Goal: Task Accomplishment & Management: Complete application form

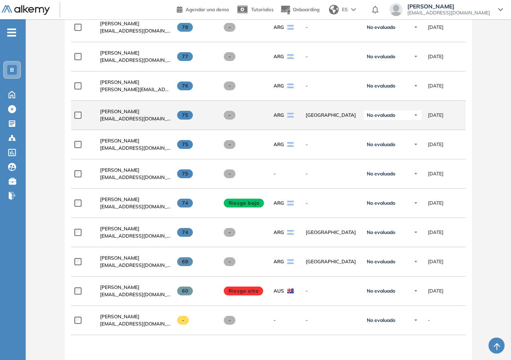
scroll to position [604, 0]
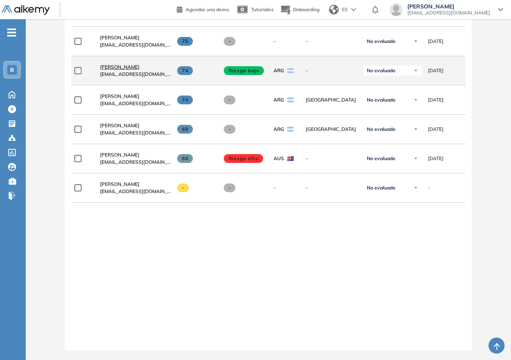
click at [121, 64] on span "[PERSON_NAME]" at bounding box center [119, 67] width 39 height 6
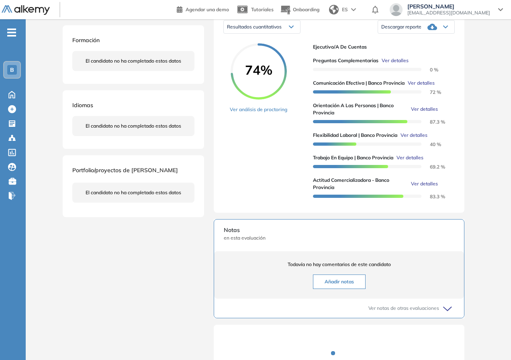
scroll to position [56, 0]
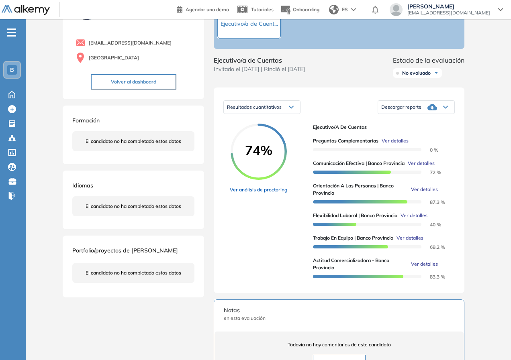
click at [237, 194] on link "Ver análisis de proctoring" at bounding box center [258, 189] width 57 height 7
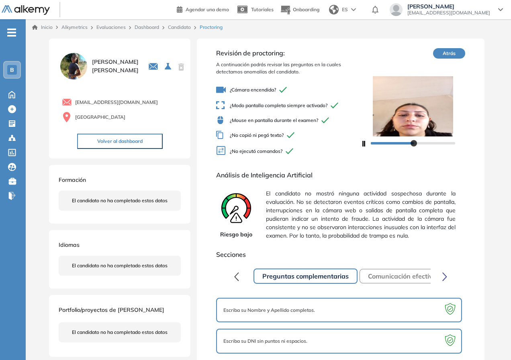
drag, startPoint x: 413, startPoint y: 144, endPoint x: 421, endPoint y: 143, distance: 8.0
click at [421, 143] on div at bounding box center [413, 143] width 84 height 2
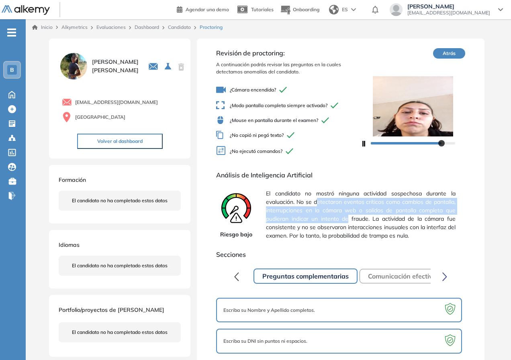
drag, startPoint x: 315, startPoint y: 202, endPoint x: 348, endPoint y: 215, distance: 35.1
click at [348, 215] on span "El candidato no mostró ninguna actividad sospechosa durante la evaluación. No s…" at bounding box center [360, 214] width 189 height 57
click at [349, 222] on span "El candidato no mostró ninguna actividad sospechosa durante la evaluación. No s…" at bounding box center [360, 214] width 189 height 57
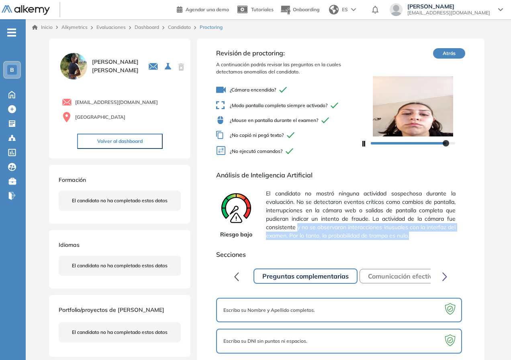
drag, startPoint x: 381, startPoint y: 227, endPoint x: 459, endPoint y: 235, distance: 78.7
click at [459, 235] on div "Riesgo bajo El candidato no mostró ninguna actividad sospechosa durante la eval…" at bounding box center [340, 214] width 249 height 57
click at [406, 236] on span "El candidato no mostró ninguna actividad sospechosa durante la evaluación. No s…" at bounding box center [360, 214] width 189 height 57
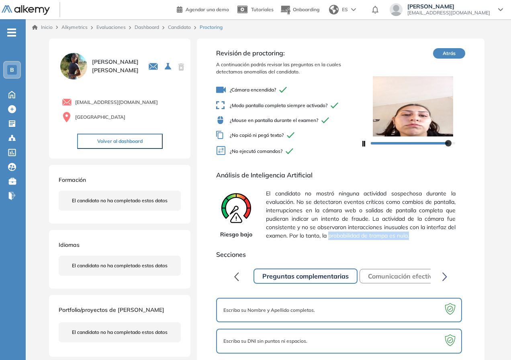
drag, startPoint x: 361, startPoint y: 236, endPoint x: 414, endPoint y: 236, distance: 53.4
click at [414, 236] on span "El candidato no mostró ninguna actividad sospechosa durante la evaluación. No s…" at bounding box center [360, 214] width 189 height 57
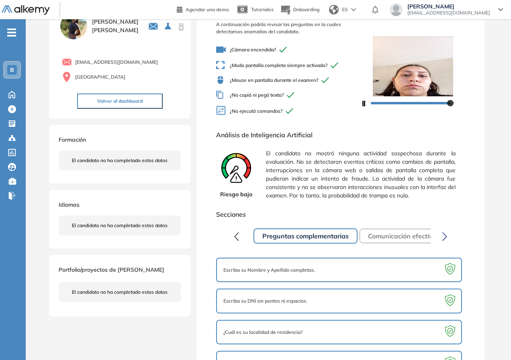
scroll to position [69, 0]
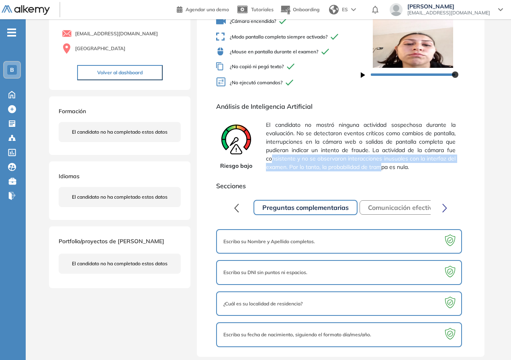
drag, startPoint x: 271, startPoint y: 156, endPoint x: 381, endPoint y: 164, distance: 110.4
click at [381, 164] on span "El candidato no mostró ninguna actividad sospechosa durante la evaluación. No s…" at bounding box center [360, 146] width 189 height 57
click at [377, 164] on span "El candidato no mostró ninguna actividad sospechosa durante la evaluación. No s…" at bounding box center [360, 146] width 189 height 57
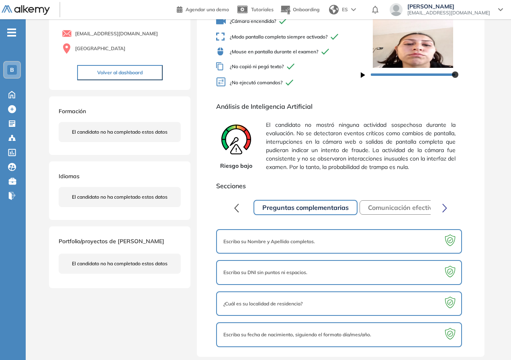
scroll to position [0, 0]
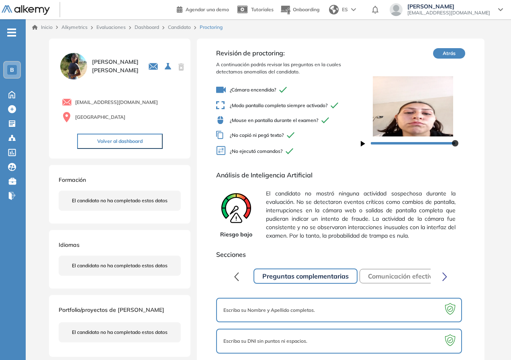
click at [181, 26] on link "Candidato" at bounding box center [179, 27] width 23 height 6
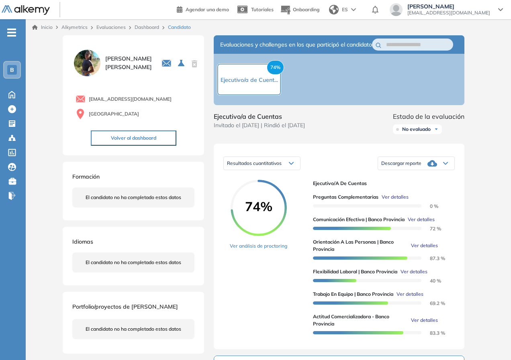
click at [150, 27] on link "Dashboard" at bounding box center [147, 27] width 25 height 6
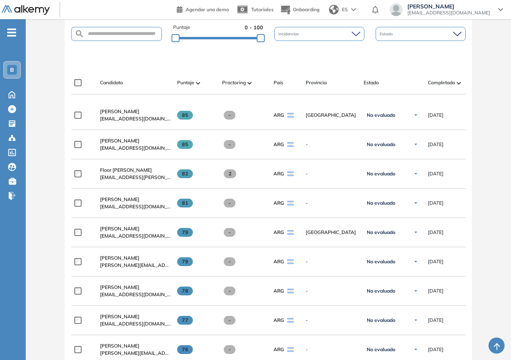
scroll to position [402, 0]
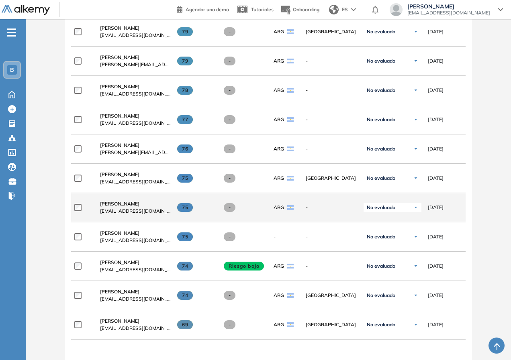
click at [229, 210] on span "-" at bounding box center [230, 207] width 12 height 9
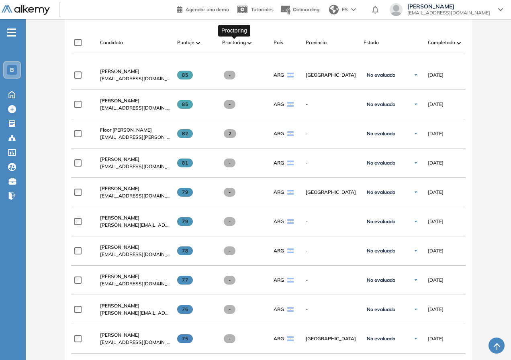
click at [233, 41] on span "Proctoring" at bounding box center [234, 42] width 24 height 7
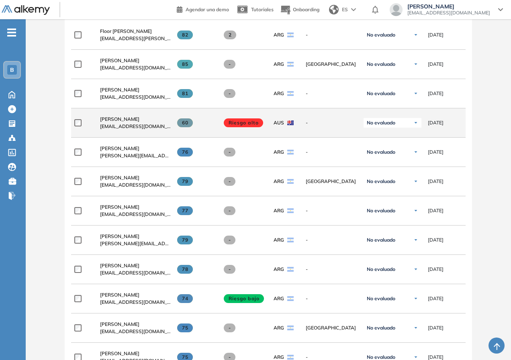
scroll to position [121, 0]
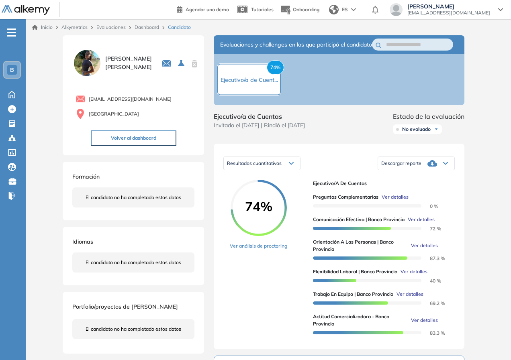
click at [146, 27] on link "Dashboard" at bounding box center [147, 27] width 25 height 6
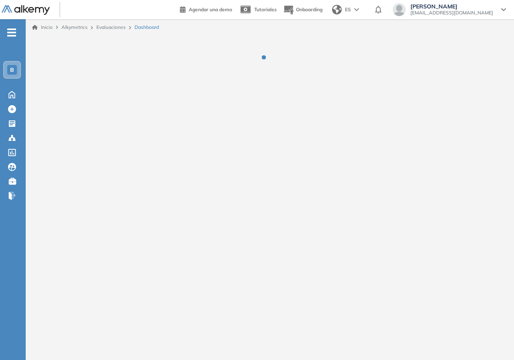
click at [114, 28] on link "Evaluaciones" at bounding box center [110, 27] width 29 height 6
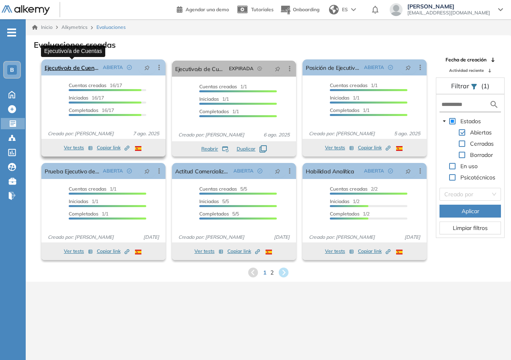
click at [76, 70] on link "Ejecutivo/a de Cuentas" at bounding box center [72, 67] width 55 height 16
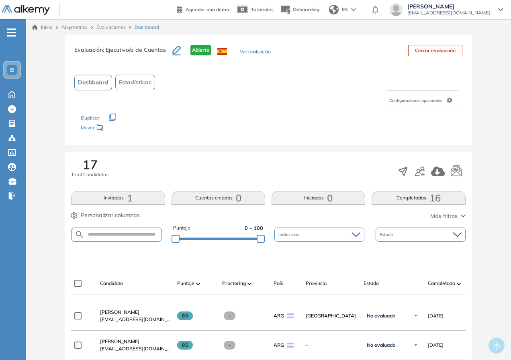
click at [424, 169] on icon "button" at bounding box center [420, 172] width 10 height 10
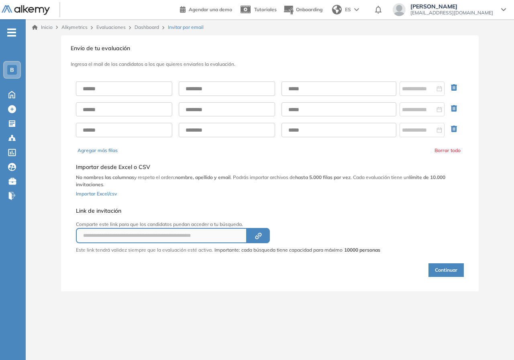
click at [121, 76] on div at bounding box center [270, 109] width 388 height 69
click at [141, 86] on input "text" at bounding box center [124, 89] width 96 height 14
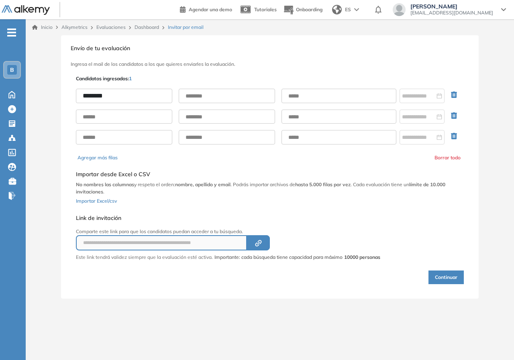
type input "********"
paste input "**********"
type input "**********"
click at [438, 95] on div at bounding box center [422, 96] width 40 height 9
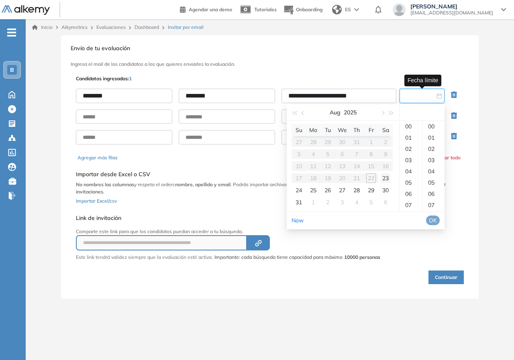
type input "**********"
click at [389, 178] on div "23" at bounding box center [386, 179] width 10 height 10
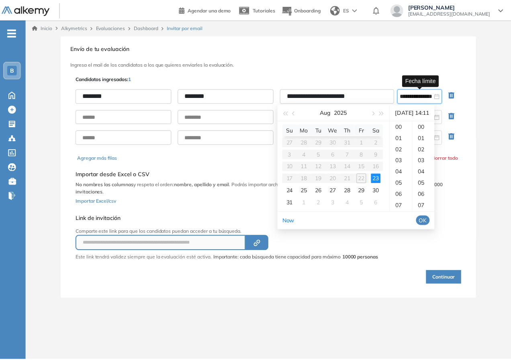
scroll to position [124, 0]
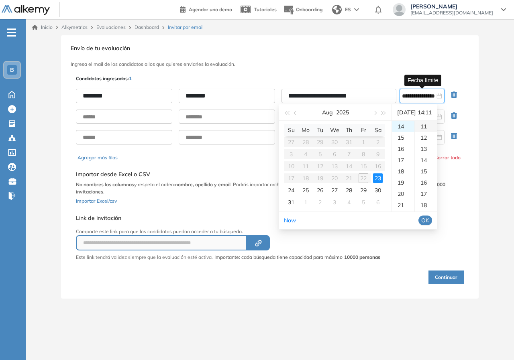
click at [430, 125] on div "11" at bounding box center [426, 126] width 22 height 11
click at [430, 220] on span "OK" at bounding box center [426, 220] width 8 height 9
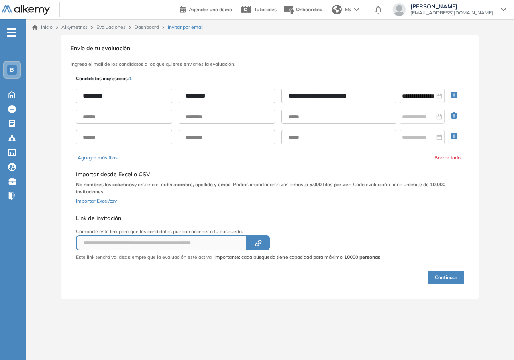
click at [394, 225] on div "**********" at bounding box center [269, 180] width 391 height 212
click at [451, 278] on button "Continuar" at bounding box center [446, 278] width 35 height 14
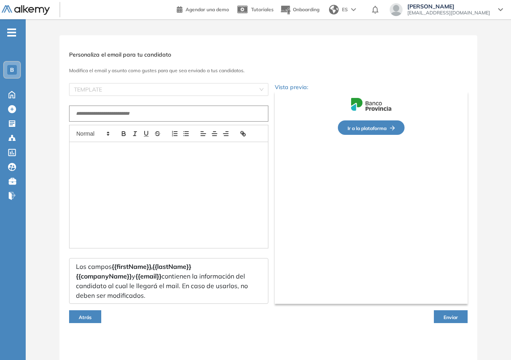
type input "**********"
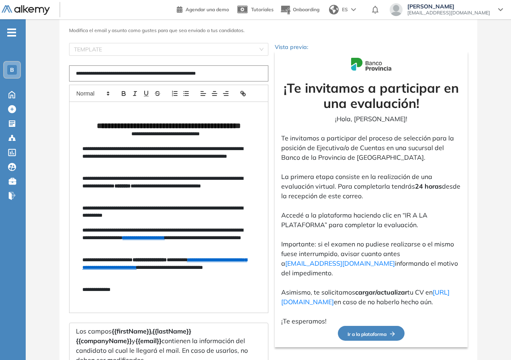
scroll to position [117, 0]
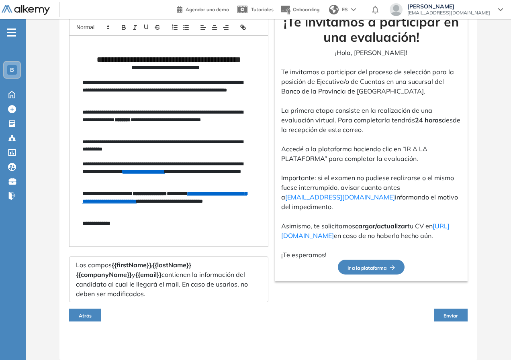
click at [497, 291] on div "**********" at bounding box center [268, 145] width 485 height 432
click at [455, 313] on span "Enviar" at bounding box center [451, 316] width 14 height 6
click at [423, 135] on p at bounding box center [371, 140] width 180 height 10
click at [291, 109] on p "La primera etapa consiste en la realización de una evaluación virtual. Para com…" at bounding box center [371, 120] width 180 height 29
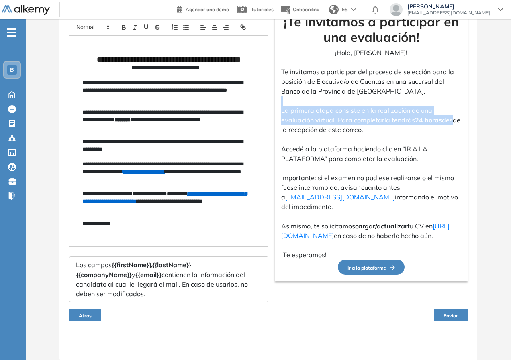
drag, startPoint x: 279, startPoint y: 86, endPoint x: 442, endPoint y: 139, distance: 170.7
click at [465, 115] on div "¡Te invitamos a participar en una evaluación! ¡Hola, Juan Pérez! Te invitamos a…" at bounding box center [371, 133] width 193 height 296
click at [448, 318] on span "Enviar" at bounding box center [451, 316] width 14 height 6
click at [449, 318] on span "Enviar" at bounding box center [451, 316] width 14 height 6
click at [463, 316] on button "Enviar" at bounding box center [451, 315] width 34 height 13
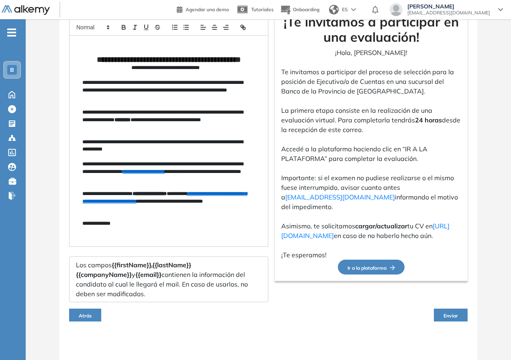
drag, startPoint x: 432, startPoint y: 322, endPoint x: 450, endPoint y: 314, distance: 19.8
click at [434, 322] on div "Atrás Enviar" at bounding box center [268, 316] width 399 height 26
click at [450, 314] on span "Enviar" at bounding box center [451, 316] width 14 height 6
click at [475, 154] on div "**********" at bounding box center [268, 145] width 418 height 432
click at [88, 321] on button "Atrás" at bounding box center [85, 315] width 32 height 13
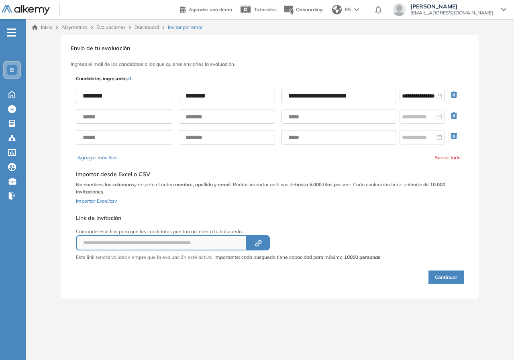
click at [291, 245] on div "**********" at bounding box center [190, 242] width 229 height 15
click at [366, 98] on input "**********" at bounding box center [339, 96] width 115 height 14
click at [447, 278] on button "Continuar" at bounding box center [446, 278] width 35 height 14
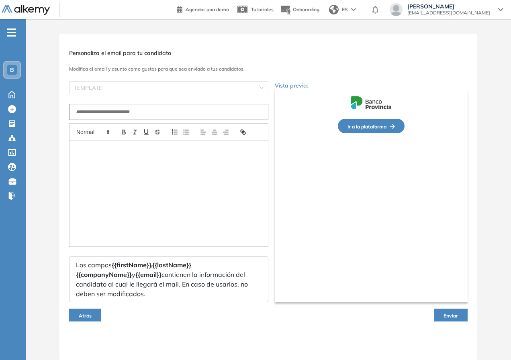
type input "**********"
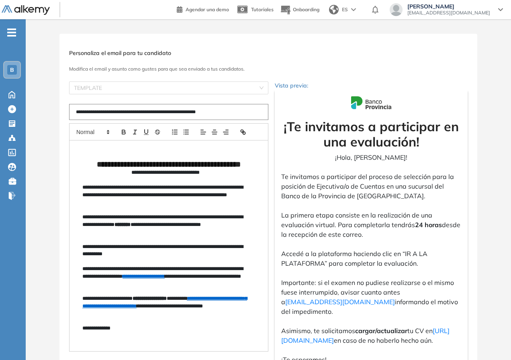
scroll to position [117, 0]
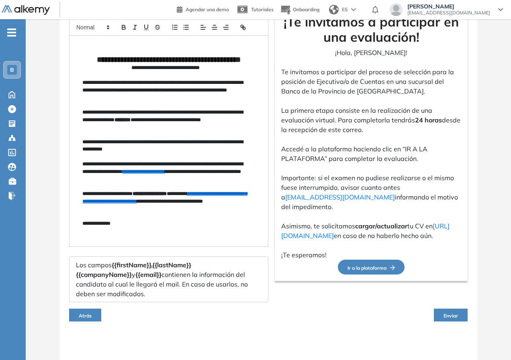
click at [454, 315] on span "Enviar" at bounding box center [451, 316] width 14 height 6
click at [454, 314] on span "Enviar" at bounding box center [451, 316] width 14 height 6
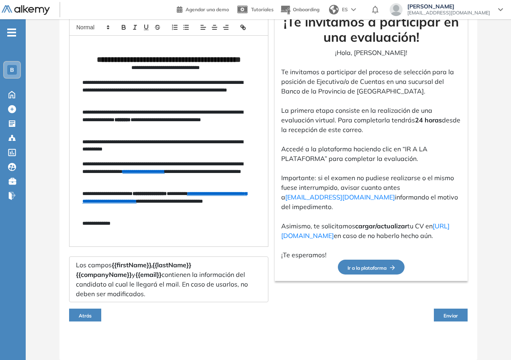
click at [451, 314] on span "Enviar" at bounding box center [451, 316] width 14 height 6
click at [451, 313] on span "Enviar" at bounding box center [451, 316] width 14 height 6
drag, startPoint x: 452, startPoint y: 313, endPoint x: 456, endPoint y: 313, distance: 4.4
click at [452, 313] on span "Enviar" at bounding box center [451, 316] width 14 height 6
drag, startPoint x: 471, startPoint y: 316, endPoint x: 465, endPoint y: 316, distance: 6.4
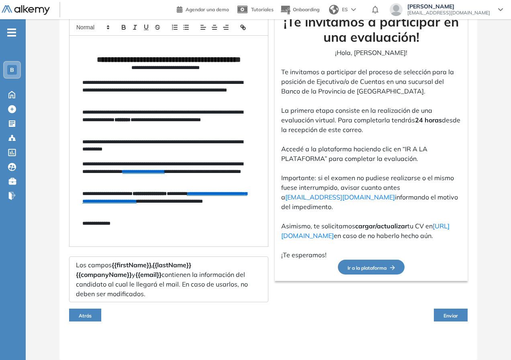
click at [471, 316] on div "**********" at bounding box center [268, 145] width 418 height 432
click at [465, 316] on button "Enviar" at bounding box center [451, 315] width 34 height 13
click at [451, 317] on span "Enviar" at bounding box center [451, 316] width 14 height 6
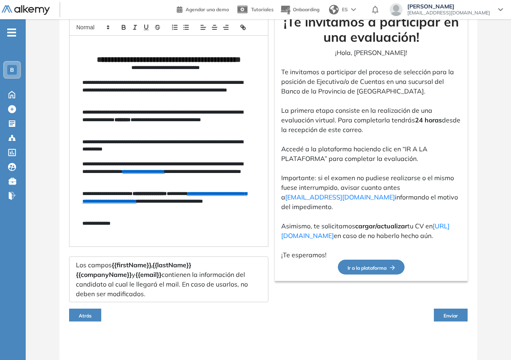
click at [451, 317] on span "Enviar" at bounding box center [451, 316] width 14 height 6
click at [453, 317] on span "Enviar" at bounding box center [451, 316] width 14 height 6
click at [454, 318] on span "Enviar" at bounding box center [451, 316] width 14 height 6
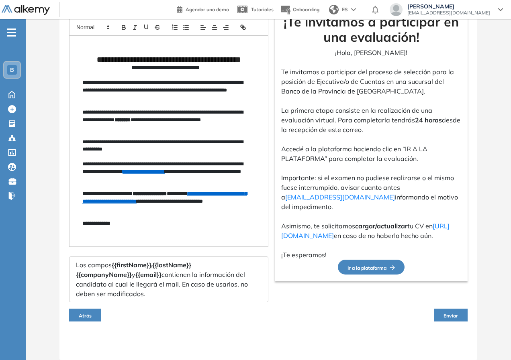
click at [458, 307] on div "Atrás Enviar" at bounding box center [268, 316] width 399 height 26
click at [445, 315] on span "Enviar" at bounding box center [451, 316] width 14 height 6
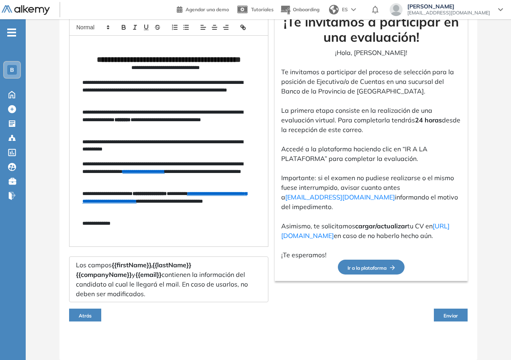
click at [446, 315] on span "Enviar" at bounding box center [451, 316] width 14 height 6
drag, startPoint x: 450, startPoint y: 314, endPoint x: 468, endPoint y: 317, distance: 18.0
click at [450, 314] on span "Enviar" at bounding box center [451, 316] width 14 height 6
click at [468, 317] on div "**********" at bounding box center [268, 145] width 418 height 432
click at [455, 317] on span "Enviar" at bounding box center [451, 316] width 14 height 6
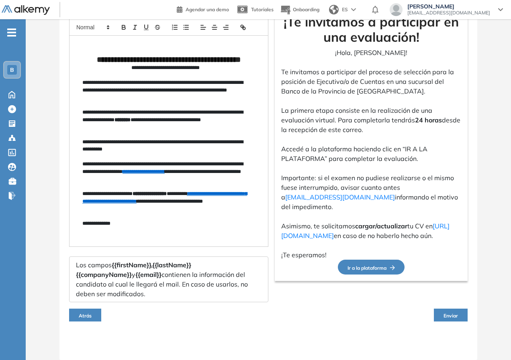
click at [455, 317] on span "Enviar" at bounding box center [451, 316] width 14 height 6
click at [450, 315] on span "Enviar" at bounding box center [451, 316] width 14 height 6
drag, startPoint x: 450, startPoint y: 315, endPoint x: 196, endPoint y: 194, distance: 280.6
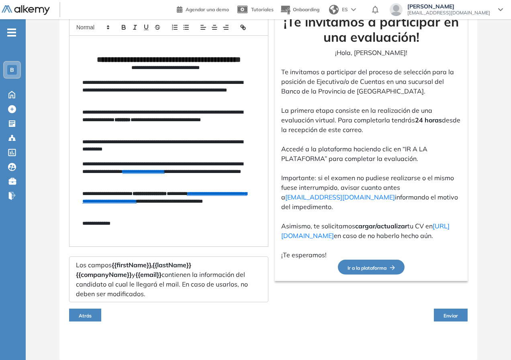
click at [448, 313] on span "Enviar" at bounding box center [451, 316] width 14 height 6
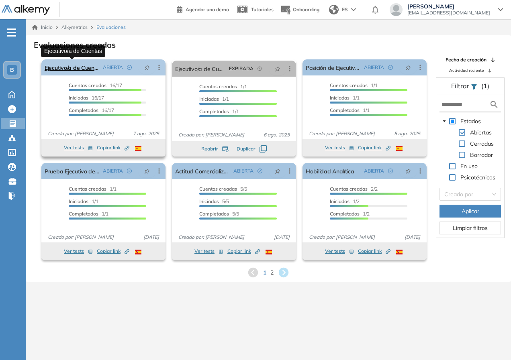
click at [86, 68] on link "Ejecutivo/a de Cuentas" at bounding box center [72, 67] width 55 height 16
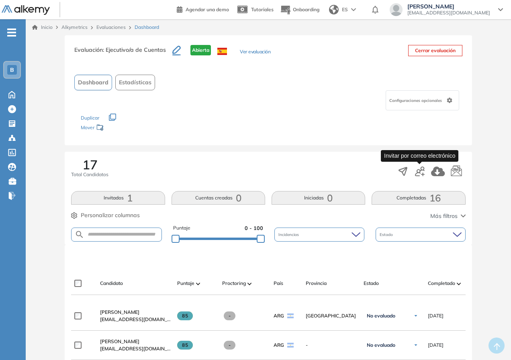
click at [421, 172] on icon "button" at bounding box center [420, 172] width 10 height 10
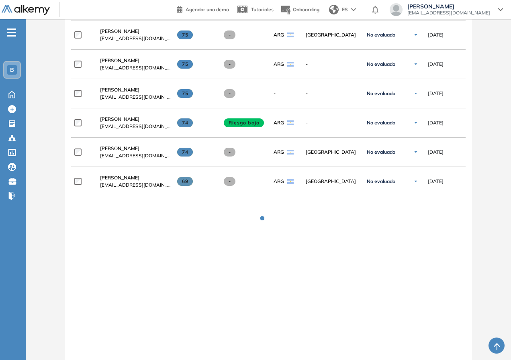
scroll to position [589, 0]
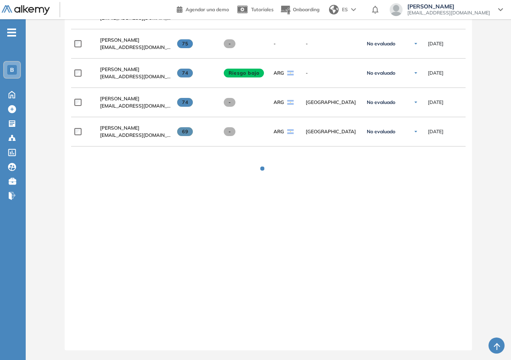
click at [182, 256] on div "**********" at bounding box center [268, 22] width 394 height 631
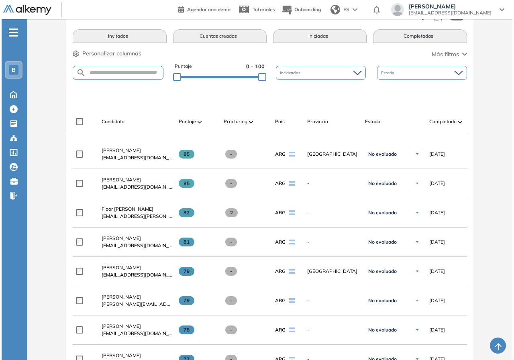
scroll to position [0, 0]
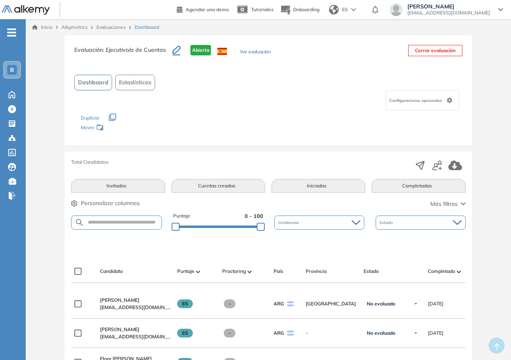
click at [439, 173] on div "Total Candidatos Invitados Cuentas creadas Iniciadas Completadas Personalizar c…" at bounding box center [268, 192] width 407 height 81
click at [440, 169] on icon "button" at bounding box center [440, 169] width 4 height 4
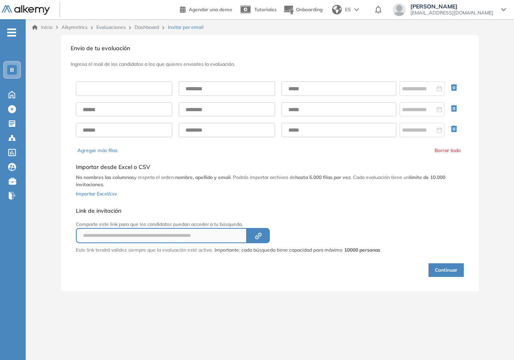
drag, startPoint x: 113, startPoint y: 88, endPoint x: 111, endPoint y: 94, distance: 6.5
click at [113, 88] on input "text" at bounding box center [124, 89] width 96 height 14
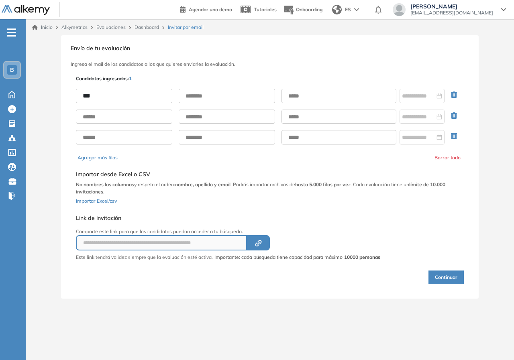
click at [111, 97] on input "***" at bounding box center [124, 96] width 96 height 14
type input "********"
click at [213, 93] on input "text" at bounding box center [227, 96] width 96 height 14
type input "********"
click at [316, 97] on input "text" at bounding box center [339, 96] width 115 height 14
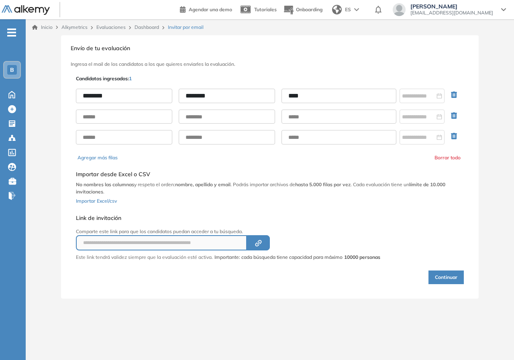
type input "**********"
click at [420, 103] on div at bounding box center [422, 96] width 45 height 14
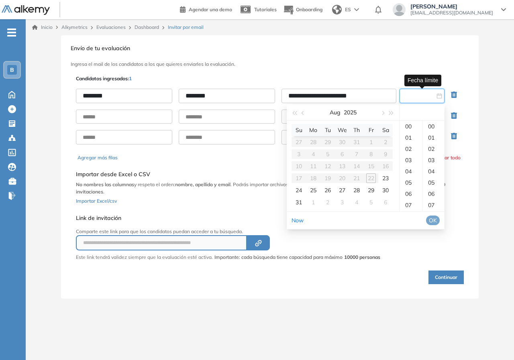
click at [420, 93] on input at bounding box center [418, 96] width 33 height 9
type input "**********"
click at [385, 178] on div "23" at bounding box center [386, 179] width 10 height 10
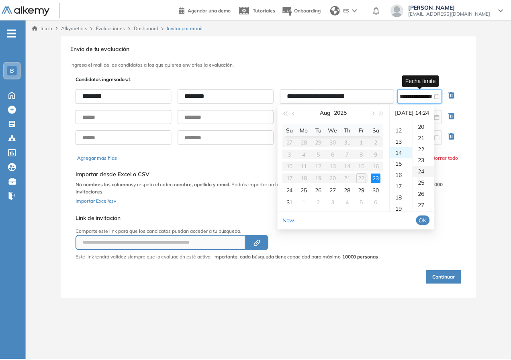
scroll to position [270, 0]
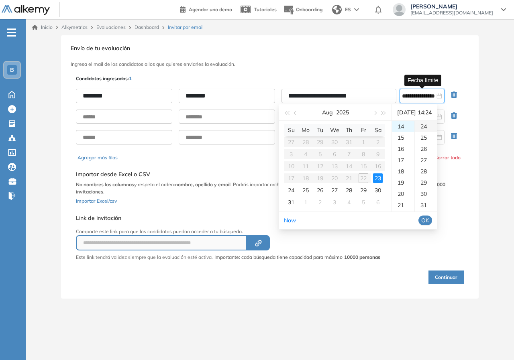
click at [430, 125] on div "24" at bounding box center [426, 126] width 22 height 11
drag, startPoint x: 432, startPoint y: 222, endPoint x: 434, endPoint y: 218, distance: 4.1
click at [430, 221] on span "OK" at bounding box center [426, 220] width 8 height 9
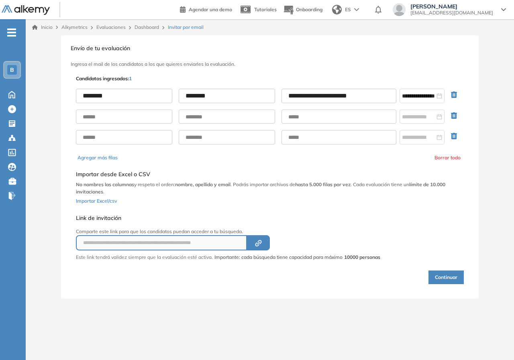
click at [449, 275] on button "Continuar" at bounding box center [446, 278] width 35 height 14
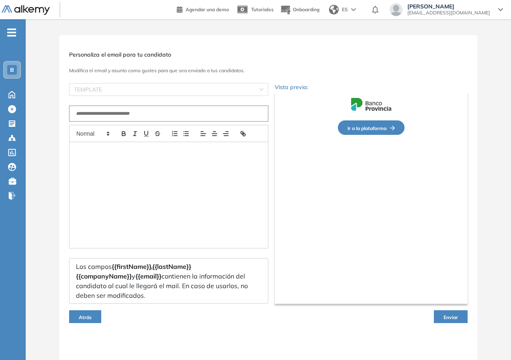
type input "**********"
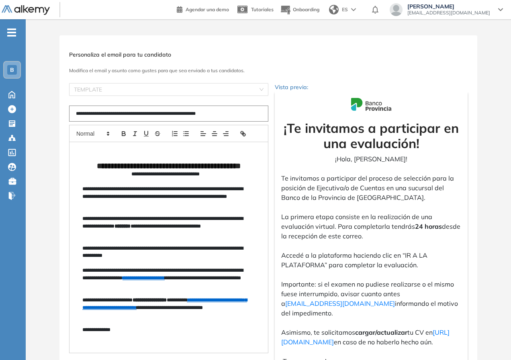
scroll to position [117, 0]
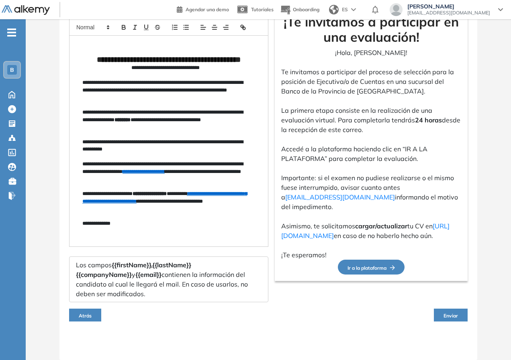
click at [458, 314] on span "Enviar" at bounding box center [451, 316] width 14 height 6
click at [452, 315] on span "Enviar" at bounding box center [451, 316] width 14 height 6
click at [447, 316] on span "Enviar" at bounding box center [451, 316] width 14 height 6
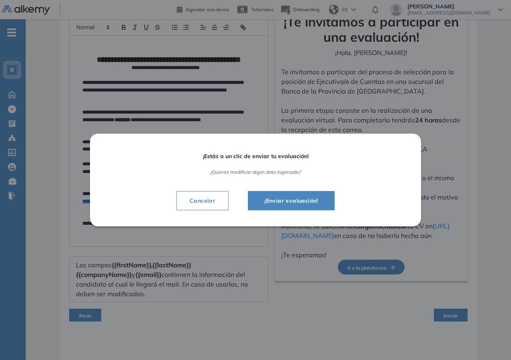
click at [306, 196] on span "¡Enviar evaluación!" at bounding box center [291, 201] width 67 height 10
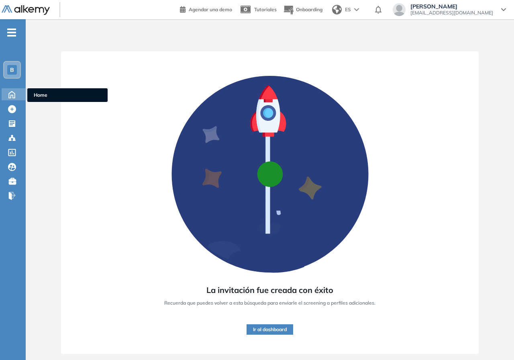
click at [10, 96] on icon at bounding box center [12, 94] width 14 height 10
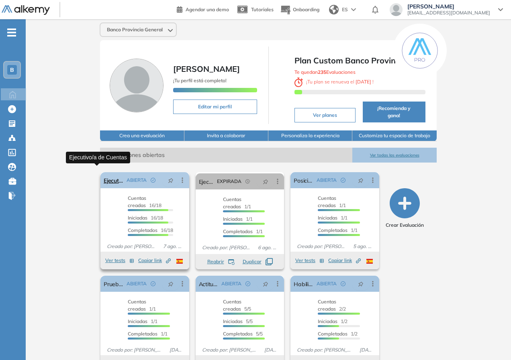
click at [111, 174] on link "Ejecutivo/a de Cuentas" at bounding box center [114, 180] width 20 height 16
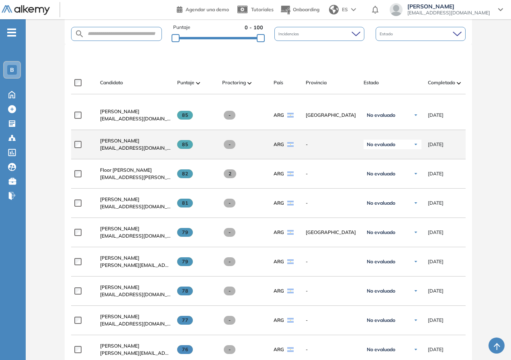
scroll to position [121, 0]
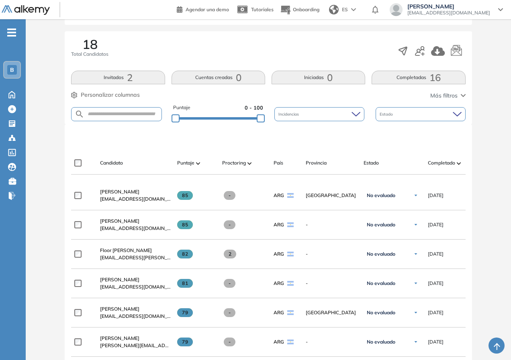
click at [456, 163] on div "Completado" at bounding box center [450, 163] width 45 height 10
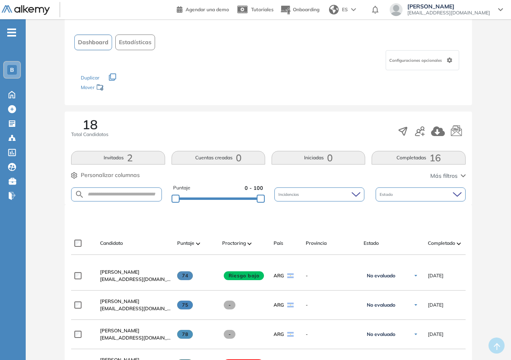
scroll to position [80, 0]
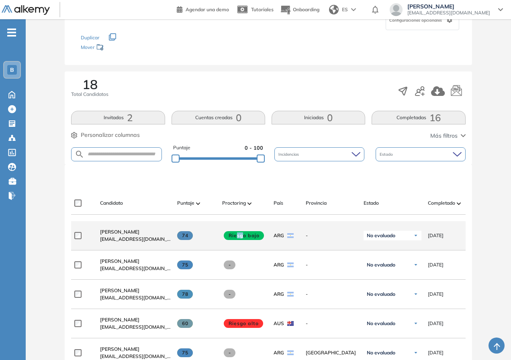
drag, startPoint x: 236, startPoint y: 238, endPoint x: 244, endPoint y: 245, distance: 10.5
click at [244, 245] on div "Riesgo bajo" at bounding box center [241, 236] width 51 height 22
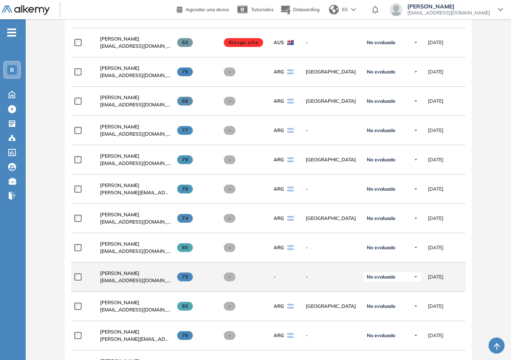
scroll to position [522, 0]
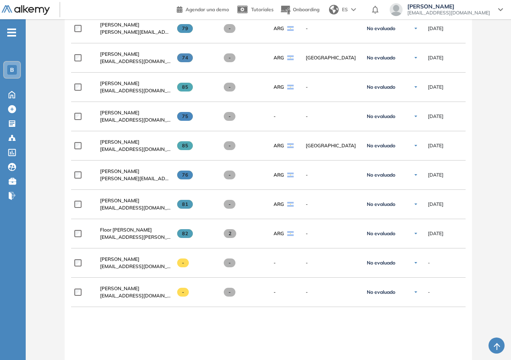
click at [209, 291] on div "**********" at bounding box center [268, 110] width 394 height 663
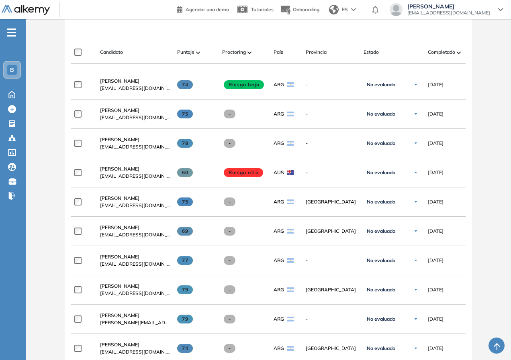
scroll to position [71, 0]
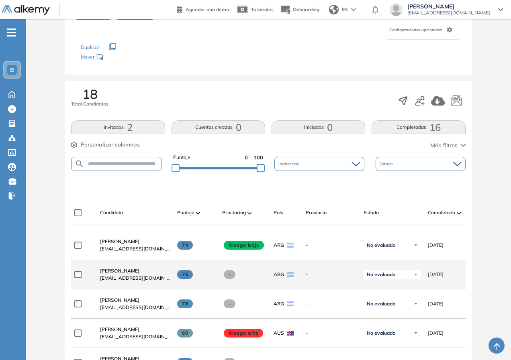
click at [229, 278] on span "-" at bounding box center [230, 274] width 12 height 9
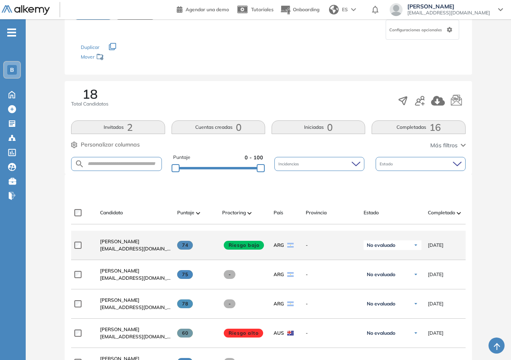
click at [234, 250] on span at bounding box center [244, 245] width 40 height 9
click at [234, 244] on span at bounding box center [244, 245] width 40 height 9
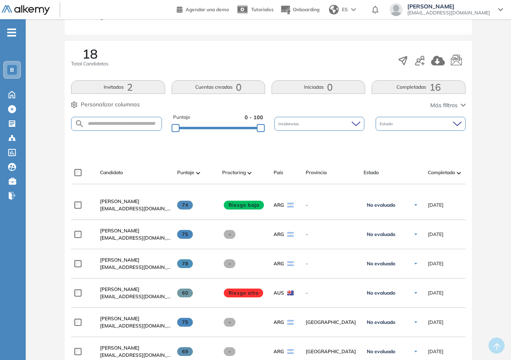
scroll to position [0, 0]
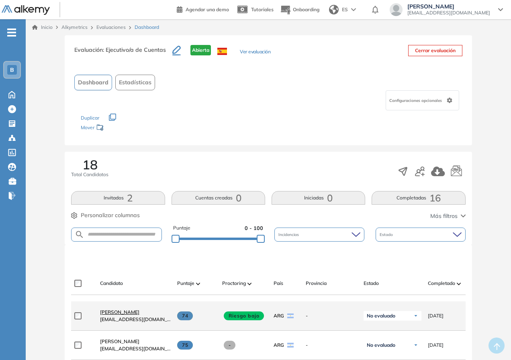
click at [119, 315] on span "[PERSON_NAME]" at bounding box center [119, 312] width 39 height 6
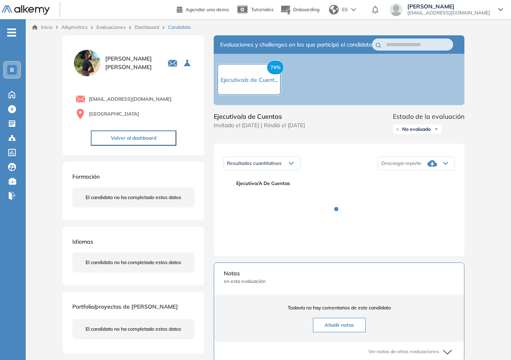
scroll to position [80, 0]
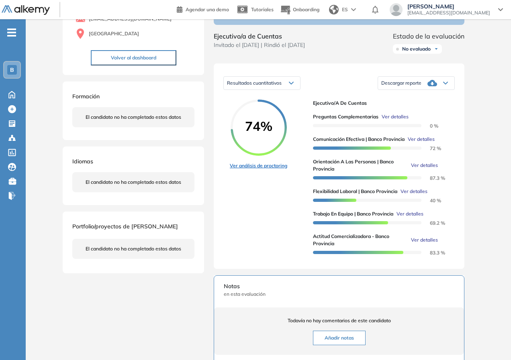
click at [276, 170] on link "Ver análisis de proctoring" at bounding box center [258, 165] width 57 height 7
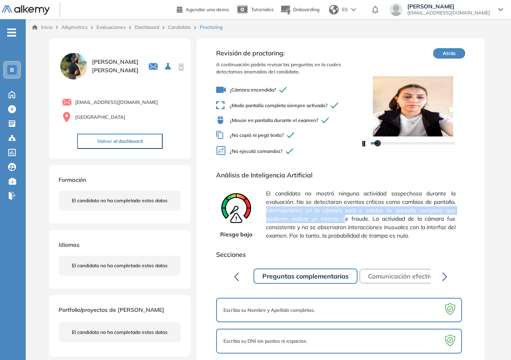
drag, startPoint x: 334, startPoint y: 222, endPoint x: 344, endPoint y: 223, distance: 10.1
click at [344, 223] on div "Riesgo bajo El candidato no mostró ninguna actividad sospechosa durante la eval…" at bounding box center [340, 214] width 249 height 57
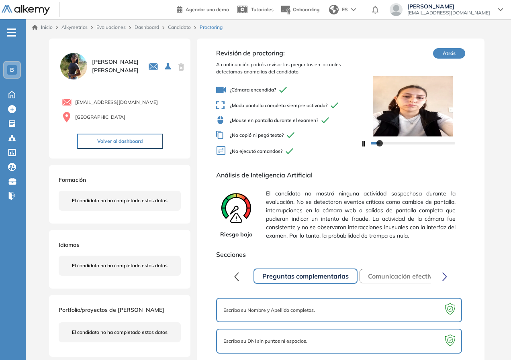
click at [232, 203] on icon at bounding box center [236, 210] width 40 height 40
click at [154, 27] on link "Dashboard" at bounding box center [147, 27] width 25 height 6
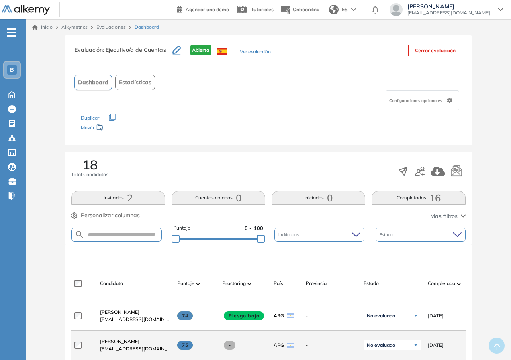
scroll to position [80, 0]
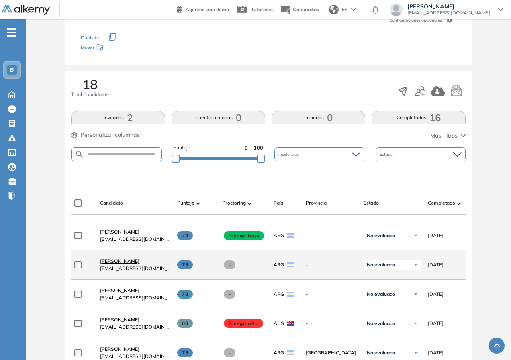
click at [121, 264] on span "[PERSON_NAME]" at bounding box center [119, 261] width 39 height 6
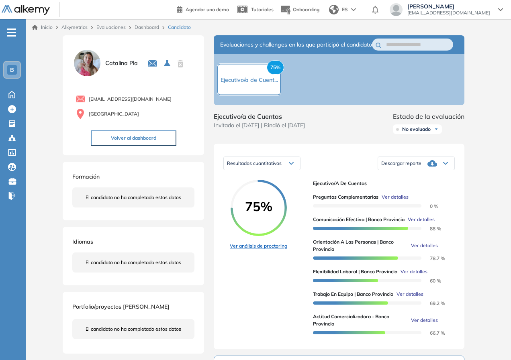
click at [259, 250] on link "Ver análisis de proctoring" at bounding box center [258, 246] width 57 height 7
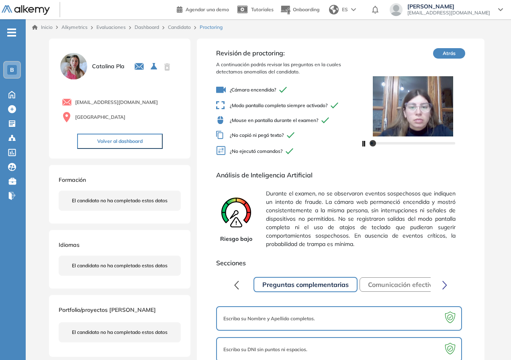
click at [264, 230] on div "Riesgo bajo Durante el examen, no se observaron eventos sospechosos que indique…" at bounding box center [340, 218] width 249 height 65
click at [293, 230] on span "Durante el examen, no se observaron eventos sospechosos que indiquen un intento…" at bounding box center [360, 218] width 189 height 65
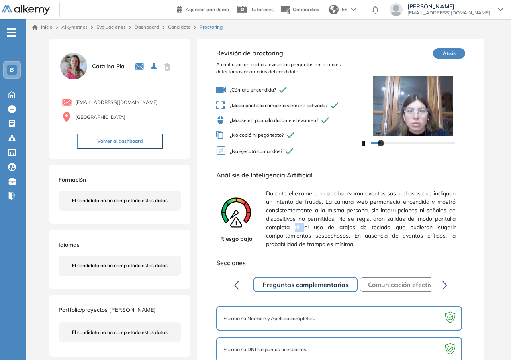
click at [138, 26] on link "Dashboard" at bounding box center [147, 27] width 25 height 6
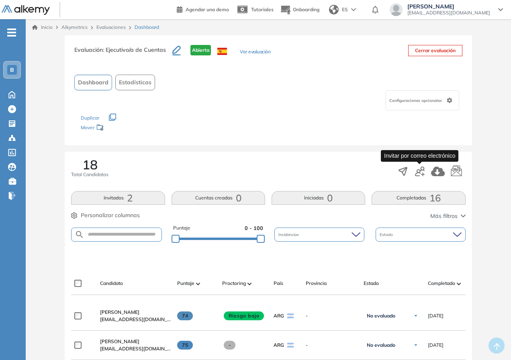
click at [415, 170] on icon "button" at bounding box center [420, 172] width 10 height 10
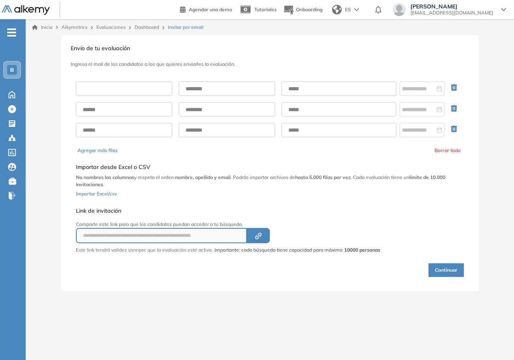
click at [135, 82] on input "text" at bounding box center [124, 89] width 96 height 14
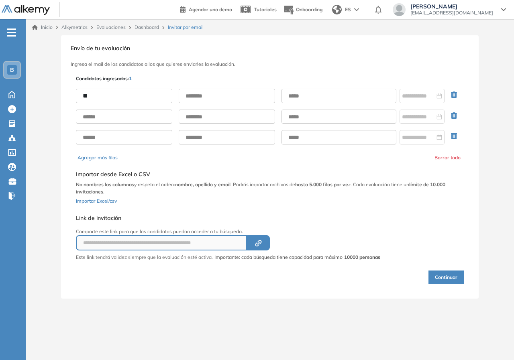
type input "*"
type input "******"
type input "*"
type input "********"
click at [315, 100] on input "text" at bounding box center [339, 96] width 115 height 14
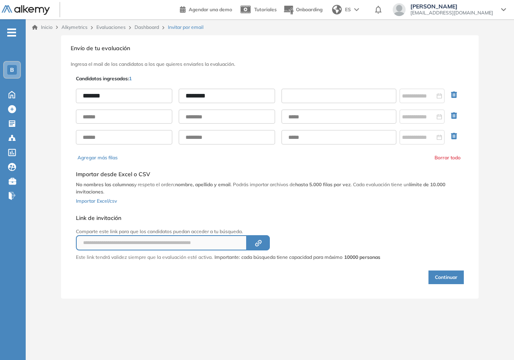
click at [314, 94] on input "text" at bounding box center [339, 96] width 115 height 14
drag, startPoint x: 313, startPoint y: 215, endPoint x: 307, endPoint y: 205, distance: 11.7
click at [311, 212] on div "**********" at bounding box center [228, 236] width 305 height 49
drag, startPoint x: 300, startPoint y: 186, endPoint x: 293, endPoint y: 108, distance: 78.7
click at [299, 185] on b "hasta 5.000 filas por vez" at bounding box center [322, 185] width 55 height 6
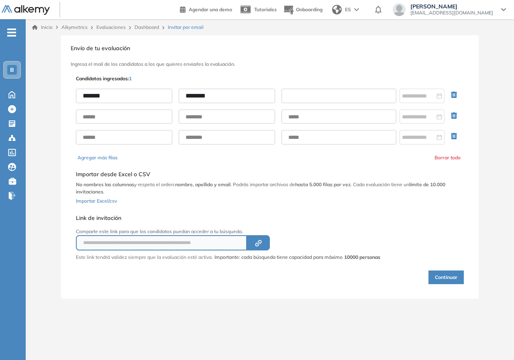
drag, startPoint x: 293, startPoint y: 95, endPoint x: 306, endPoint y: 95, distance: 12.9
click at [303, 95] on input "text" at bounding box center [339, 96] width 115 height 14
paste input "**********"
type input "**********"
click at [406, 101] on div at bounding box center [422, 96] width 45 height 14
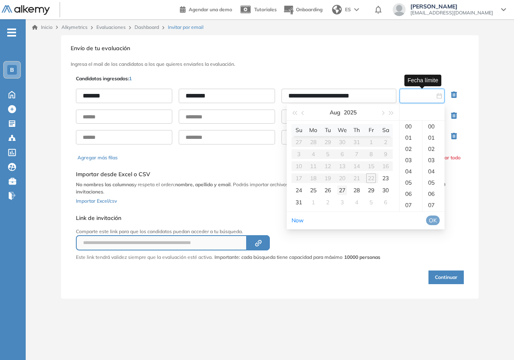
type input "**********"
click at [385, 176] on div "23" at bounding box center [386, 179] width 10 height 10
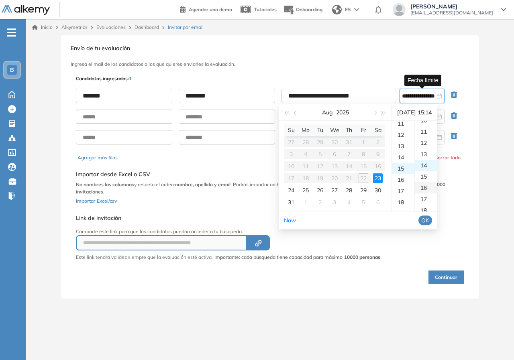
scroll to position [158, 0]
click at [429, 126] on div "14" at bounding box center [426, 126] width 22 height 11
click at [431, 138] on div "15" at bounding box center [426, 137] width 22 height 11
click at [430, 223] on span "OK" at bounding box center [426, 220] width 8 height 9
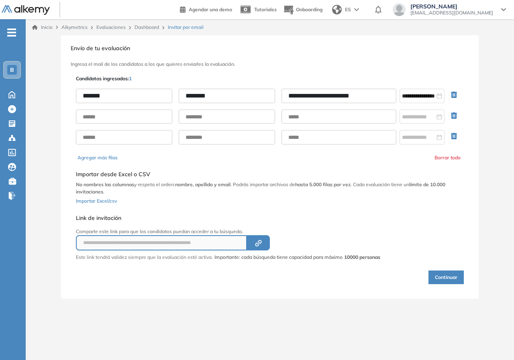
click at [434, 217] on div "**********" at bounding box center [269, 180] width 391 height 212
drag, startPoint x: 350, startPoint y: 233, endPoint x: 319, endPoint y: 198, distance: 47.2
click at [350, 233] on p "Comparte este link para que los candidatos puedan acceder a tu búsqueda." at bounding box center [228, 231] width 305 height 7
click at [305, 192] on p "No nombres las columnas y respeta el orden: nombre, apellido y email . Podrás i…" at bounding box center [270, 188] width 388 height 14
click at [280, 184] on p "No nombres las columnas y respeta el orden: nombre, apellido y email . Podrás i…" at bounding box center [270, 188] width 388 height 14
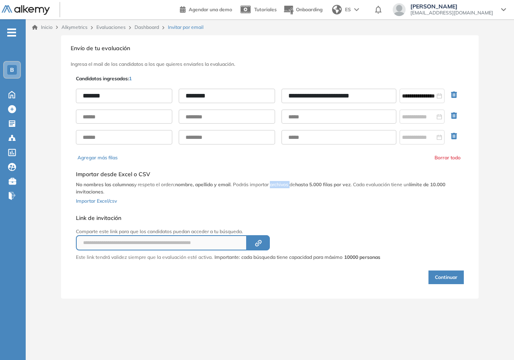
click at [280, 184] on p "No nombres las columnas y respeta el orden: nombre, apellido y email . Podrás i…" at bounding box center [270, 188] width 388 height 14
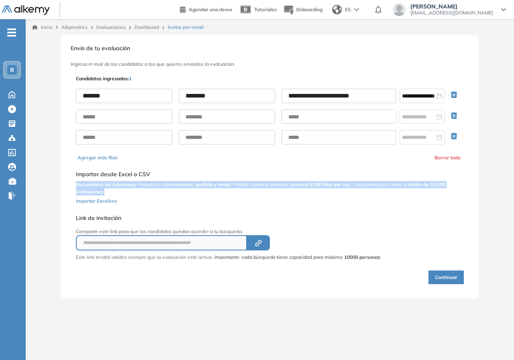
click at [280, 184] on p "No nombres las columnas y respeta el orden: nombre, apellido y email . Podrás i…" at bounding box center [270, 188] width 388 height 14
click at [433, 98] on input "**********" at bounding box center [418, 96] width 33 height 9
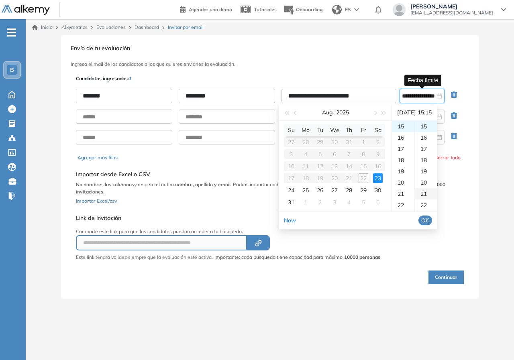
click at [430, 195] on div "21" at bounding box center [426, 193] width 22 height 11
type input "**********"
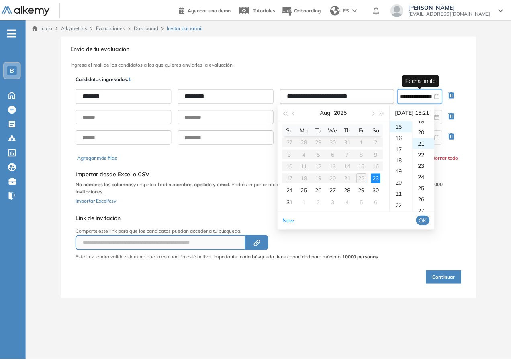
scroll to position [236, 0]
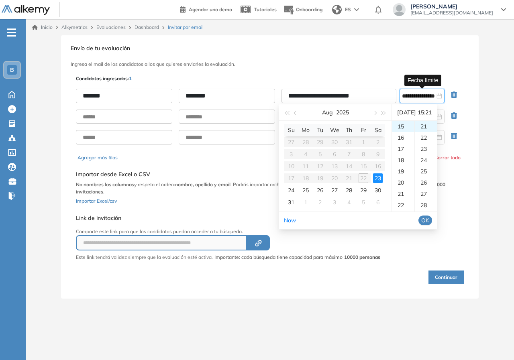
click at [429, 226] on li "OK" at bounding box center [426, 221] width 14 height 14
drag, startPoint x: 429, startPoint y: 217, endPoint x: 442, endPoint y: 231, distance: 18.8
click at [429, 217] on button "OK" at bounding box center [426, 221] width 14 height 10
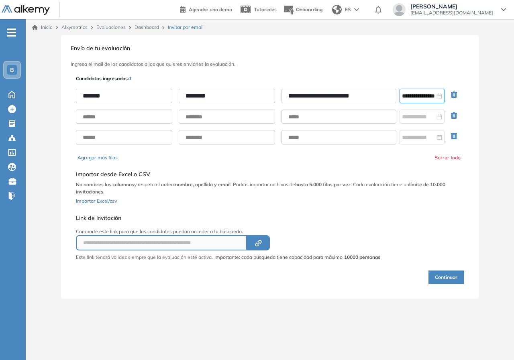
click at [452, 284] on div "**********" at bounding box center [269, 180] width 391 height 212
click at [450, 271] on button "Continuar" at bounding box center [446, 278] width 35 height 14
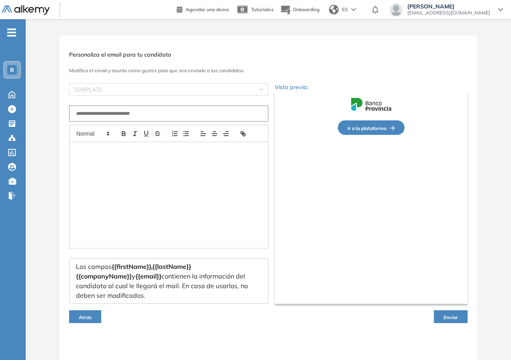
type input "**********"
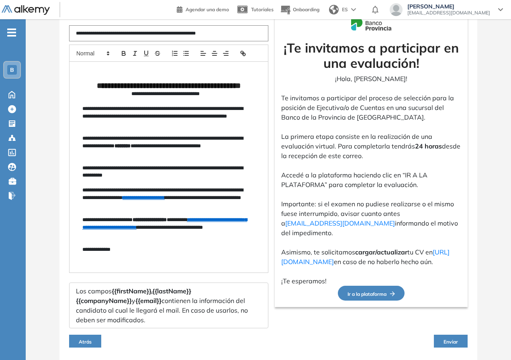
scroll to position [117, 0]
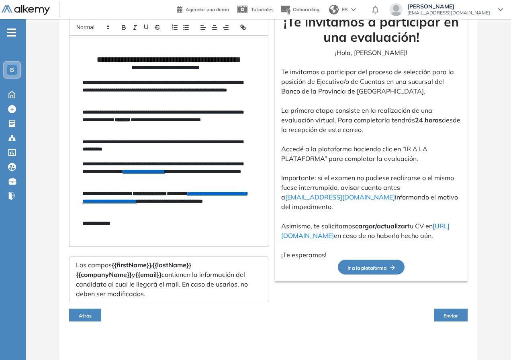
click at [443, 318] on button "Enviar" at bounding box center [451, 315] width 34 height 13
click at [450, 312] on button "Enviar" at bounding box center [451, 315] width 34 height 13
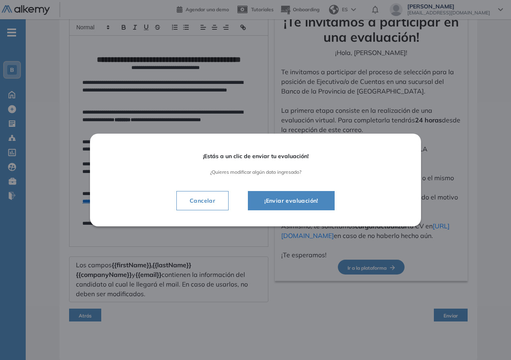
click at [293, 193] on button "¡Enviar evaluación!" at bounding box center [291, 200] width 87 height 19
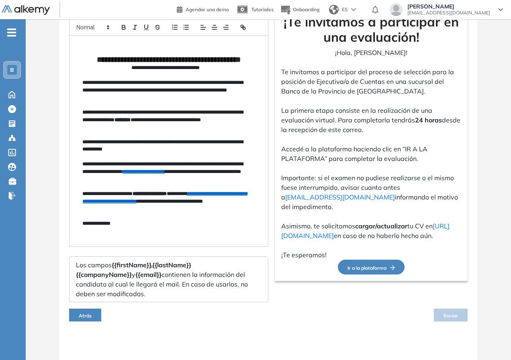
drag, startPoint x: 296, startPoint y: 209, endPoint x: 296, endPoint y: 205, distance: 4.4
click at [296, 212] on p at bounding box center [371, 217] width 180 height 10
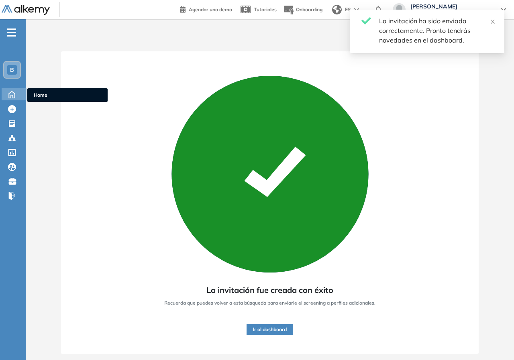
click at [14, 93] on icon at bounding box center [12, 94] width 6 height 7
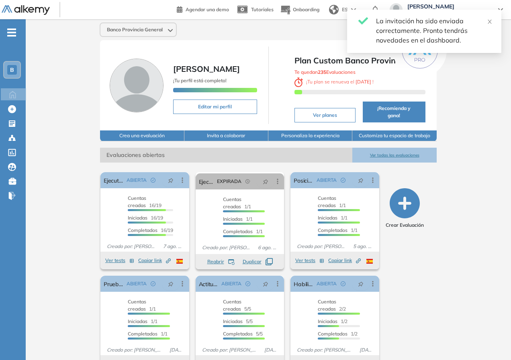
drag, startPoint x: 344, startPoint y: 74, endPoint x: 367, endPoint y: 80, distance: 24.0
click at [368, 76] on div "Te quedan 235 Evaluaciones ¡ Tu plan se renueva el 29 de septiembre !" at bounding box center [360, 82] width 131 height 31
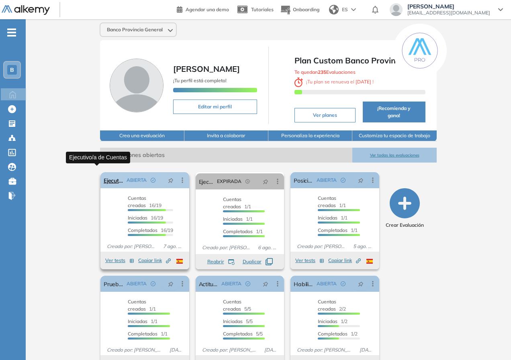
click at [104, 174] on link "Ejecutivo/a de Cuentas" at bounding box center [114, 180] width 20 height 16
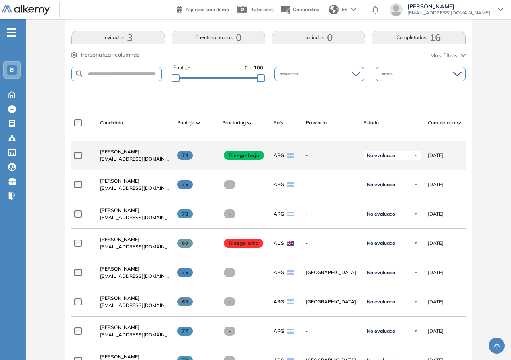
scroll to position [121, 0]
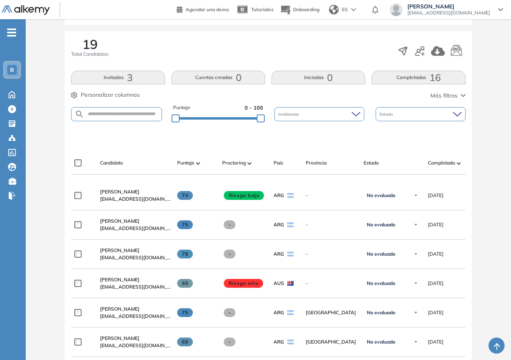
click at [31, 219] on div "Evaluación : Ejecutivo/a de Cuentas Abierta Ver evaluación Cerrar evaluación Da…" at bounding box center [268, 347] width 479 height 864
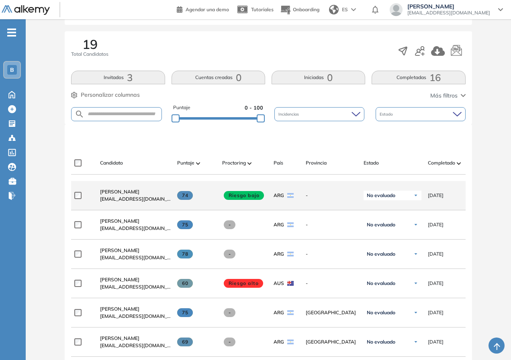
click at [232, 200] on span "Riesgo bajo" at bounding box center [244, 195] width 40 height 9
click at [237, 196] on span "Riesgo bajo" at bounding box center [244, 195] width 40 height 9
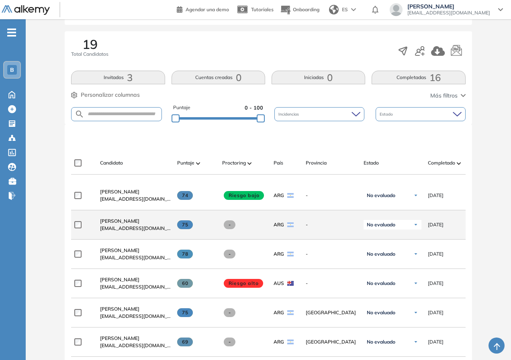
scroll to position [241, 0]
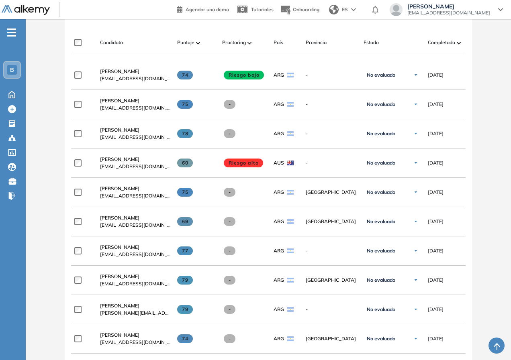
click at [104, 74] on span "[PERSON_NAME]" at bounding box center [119, 71] width 39 height 6
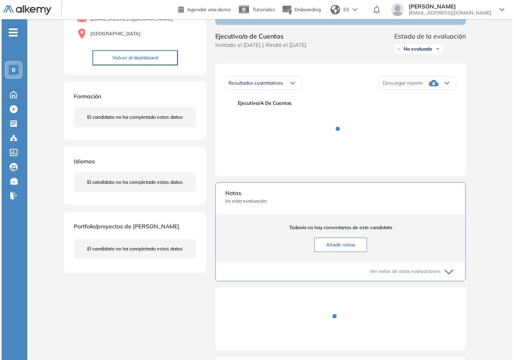
scroll to position [137, 0]
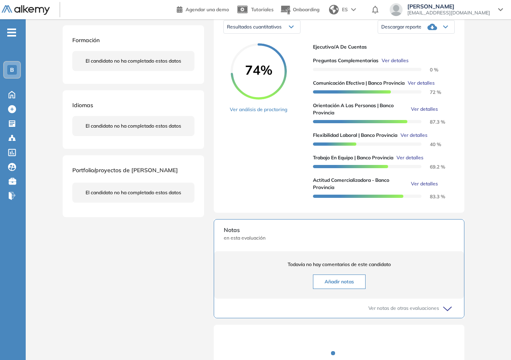
click at [420, 95] on span "72 %" at bounding box center [415, 92] width 11 height 6
click at [425, 87] on span "Ver detalles" at bounding box center [421, 83] width 27 height 7
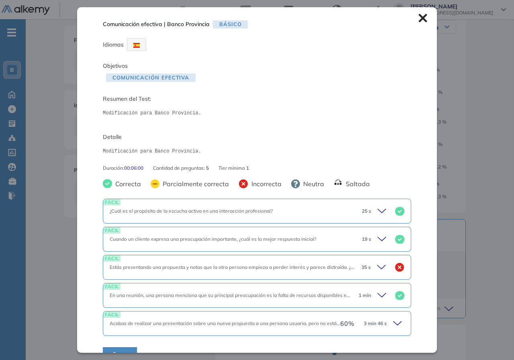
scroll to position [16, 0]
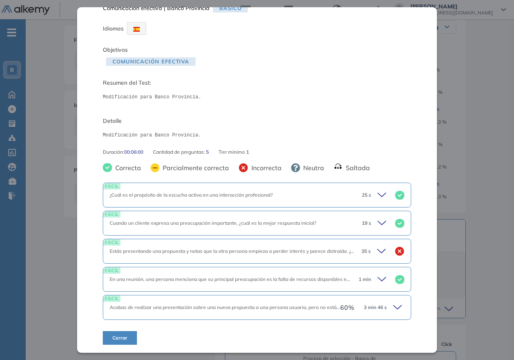
click at [366, 307] on span "3 min 46 s" at bounding box center [375, 307] width 23 height 7
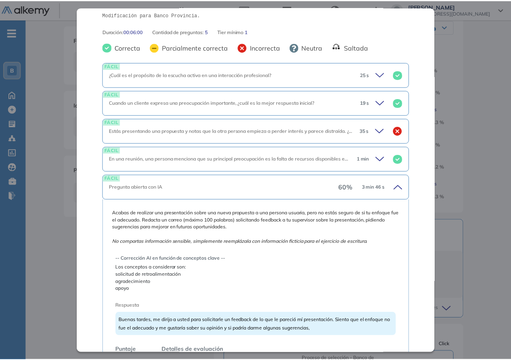
scroll to position [215, 0]
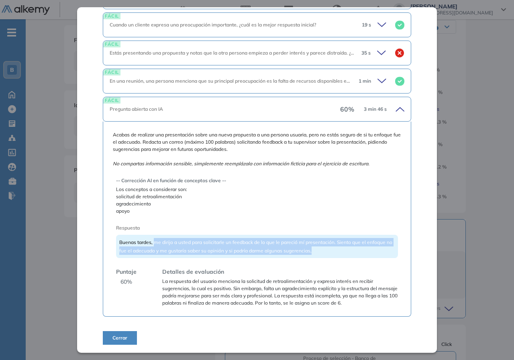
drag, startPoint x: 168, startPoint y: 246, endPoint x: 345, endPoint y: 252, distance: 176.9
click at [345, 252] on div "Buenas tardes, me dirijo a usted para solicitarle un feedback de lo que le pare…" at bounding box center [257, 246] width 282 height 23
drag, startPoint x: 325, startPoint y: 254, endPoint x: 320, endPoint y: 243, distance: 11.5
click at [320, 243] on div "Buenas tardes, me dirijo a usted para solicitarle un feedback de lo que le pare…" at bounding box center [257, 246] width 282 height 23
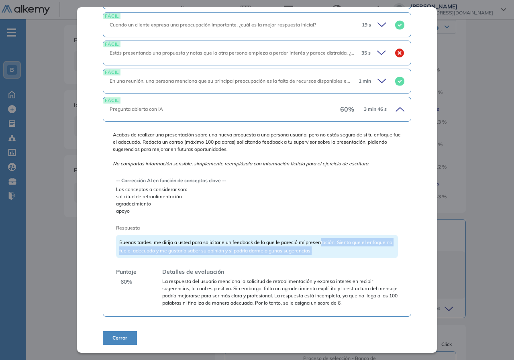
click at [320, 243] on span "Buenas tardes, me dirijo a usted para solicitarle un feedback de lo que le pare…" at bounding box center [255, 246] width 273 height 14
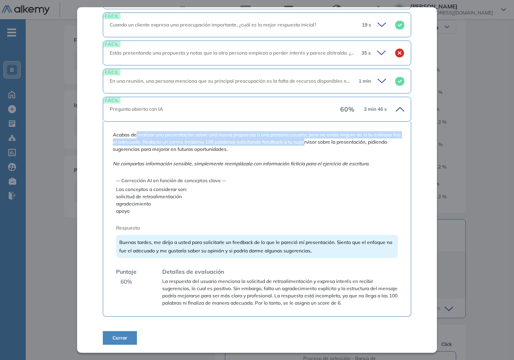
drag, startPoint x: 207, startPoint y: 140, endPoint x: 311, endPoint y: 145, distance: 104.2
click at [311, 145] on span "Acabas de realizar una presentación sobre una nueva propuesta a una persona usu…" at bounding box center [257, 149] width 289 height 36
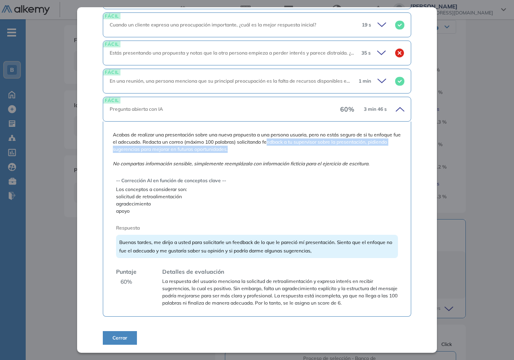
drag, startPoint x: 274, startPoint y: 142, endPoint x: 330, endPoint y: 148, distance: 56.2
click at [330, 148] on span "Acabas de realizar una presentación sobre una nueva propuesta a una persona usu…" at bounding box center [257, 149] width 289 height 36
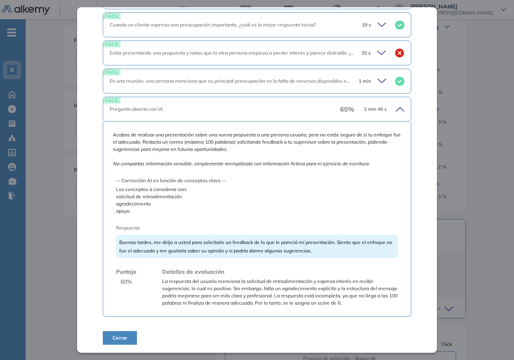
click at [172, 141] on span "Acabas de realizar una presentación sobre una nueva propuesta a una persona usu…" at bounding box center [257, 149] width 289 height 36
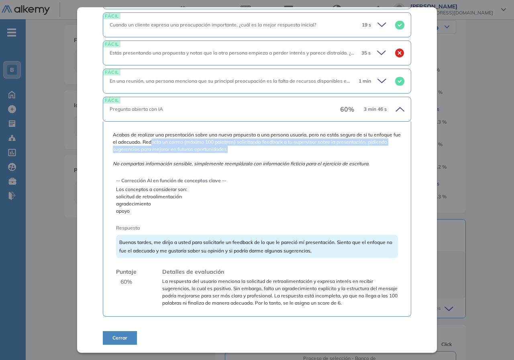
drag, startPoint x: 160, startPoint y: 141, endPoint x: 252, endPoint y: 148, distance: 92.7
click at [254, 149] on span "Acabas de realizar una presentación sobre una nueva propuesta a una persona usu…" at bounding box center [257, 149] width 289 height 36
click at [252, 143] on span "Acabas de realizar una presentación sobre una nueva propuesta a una persona usu…" at bounding box center [257, 149] width 289 height 36
drag, startPoint x: 252, startPoint y: 141, endPoint x: 251, endPoint y: 149, distance: 7.7
click at [251, 149] on span "Acabas de realizar una presentación sobre una nueva propuesta a una persona usu…" at bounding box center [257, 149] width 289 height 36
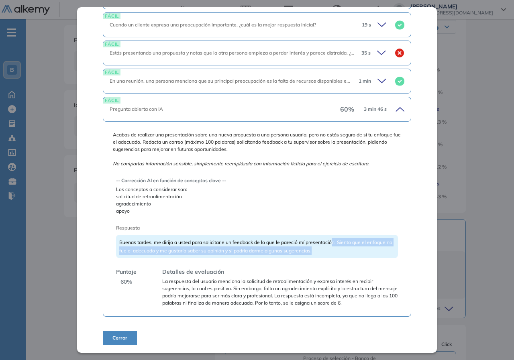
drag, startPoint x: 331, startPoint y: 242, endPoint x: 329, endPoint y: 248, distance: 5.6
click at [329, 248] on div "Buenas tardes, me dirijo a usted para solicitarle un feedback de lo que le pare…" at bounding box center [257, 246] width 282 height 23
drag, startPoint x: 269, startPoint y: 258, endPoint x: 359, endPoint y: 258, distance: 90.0
click at [359, 258] on div "Buenas tardes, me dirijo a usted para solicitarle un feedback de lo que le pare…" at bounding box center [257, 246] width 282 height 23
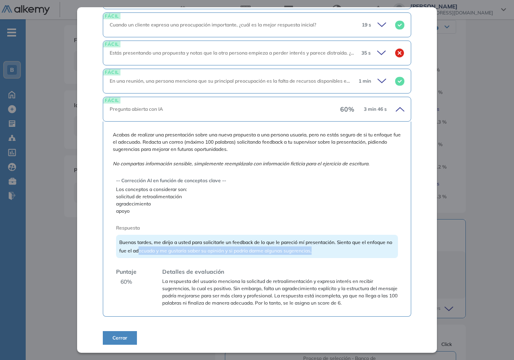
click at [303, 250] on span "Buenas tardes, me dirijo a usted para solicitarle un feedback de lo que le pare…" at bounding box center [255, 246] width 273 height 14
drag, startPoint x: 323, startPoint y: 244, endPoint x: 340, endPoint y: 255, distance: 19.2
click at [340, 255] on div "Buenas tardes, me dirijo a usted para solicitarle un feedback de lo que le pare…" at bounding box center [257, 246] width 282 height 23
click at [338, 254] on div "Buenas tardes, me dirijo a usted para solicitarle un feedback de lo que le pare…" at bounding box center [257, 246] width 282 height 23
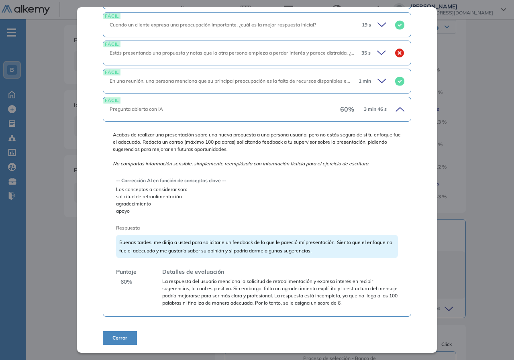
click at [338, 254] on div "Buenas tardes, me dirijo a usted para solicitarle un feedback de lo que le pare…" at bounding box center [257, 246] width 282 height 23
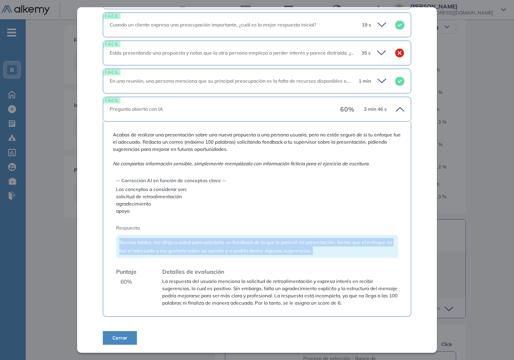
click at [338, 254] on div "Buenas tardes, me dirijo a usted para solicitarle un feedback de lo que le pare…" at bounding box center [257, 246] width 282 height 23
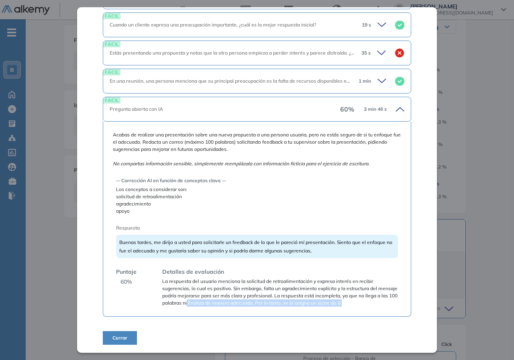
drag, startPoint x: 220, startPoint y: 301, endPoint x: 384, endPoint y: 306, distance: 164.0
click at [384, 306] on span "La respuesta del usuario menciona la solicitud de retroalimentación y expresa i…" at bounding box center [280, 292] width 236 height 29
drag, startPoint x: 227, startPoint y: 298, endPoint x: 373, endPoint y: 301, distance: 146.3
click at [373, 301] on span "La respuesta del usuario menciona la solicitud de retroalimentación y expresa i…" at bounding box center [280, 292] width 236 height 29
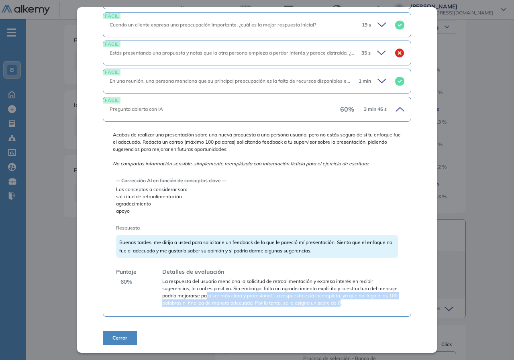
click at [367, 298] on span "La respuesta del usuario menciona la solicitud de retroalimentación y expresa i…" at bounding box center [280, 292] width 236 height 29
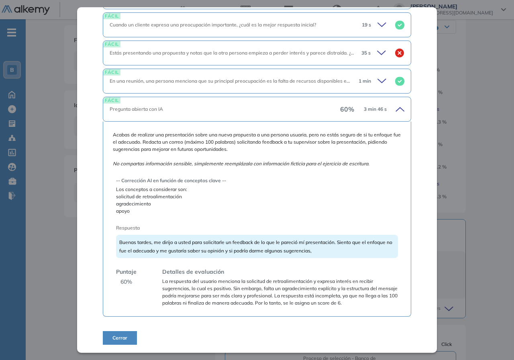
click at [245, 276] on div "Detalles de evaluación La respuesta del usuario menciona la solicitud de retroa…" at bounding box center [277, 287] width 242 height 39
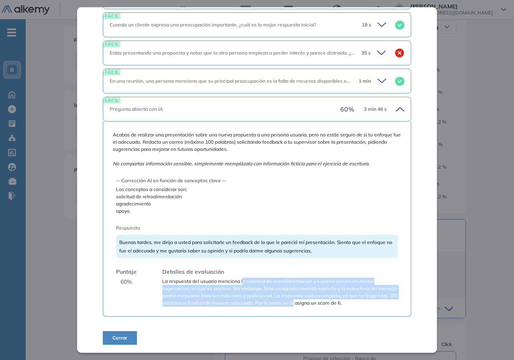
drag, startPoint x: 243, startPoint y: 280, endPoint x: 370, endPoint y: 292, distance: 128.0
click at [327, 300] on span "La respuesta del usuario menciona la solicitud de retroalimentación y expresa i…" at bounding box center [280, 292] width 236 height 29
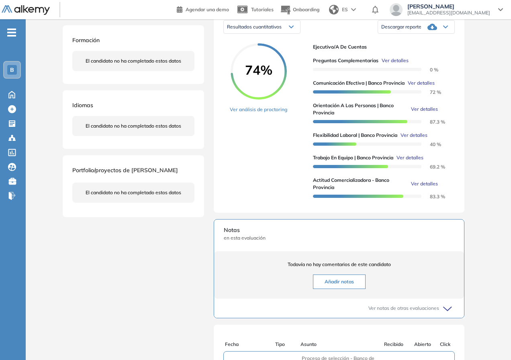
click at [511, 252] on div "Inicio Alkymetrics Evaluaciones Dashboard Candidato Comunicación efectiva | Ban…" at bounding box center [268, 165] width 485 height 564
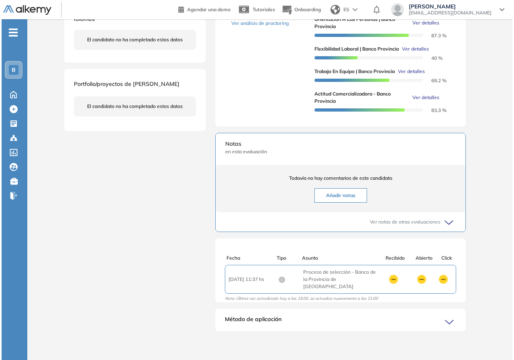
scroll to position [143, 0]
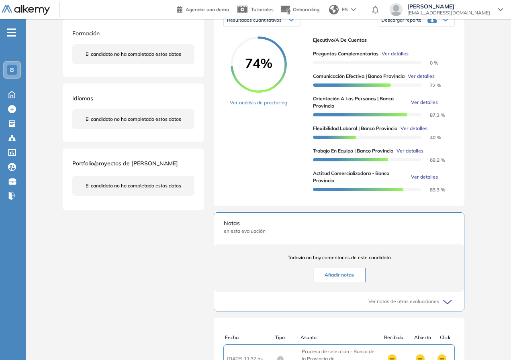
click at [429, 106] on span "Ver detalles" at bounding box center [424, 102] width 27 height 7
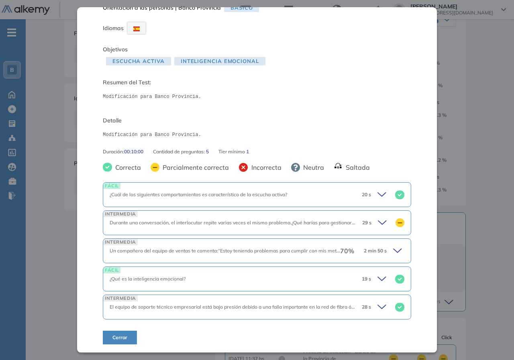
scroll to position [16, 0]
click at [383, 252] on div "70 % 2 min 50 s" at bounding box center [372, 251] width 64 height 11
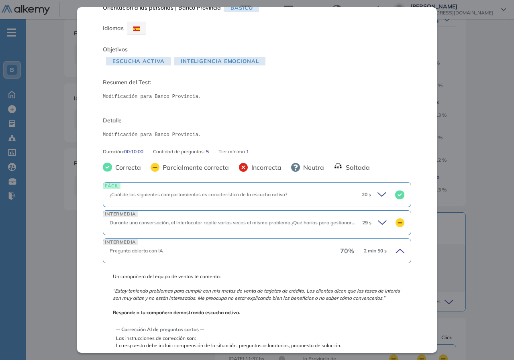
scroll to position [97, 0]
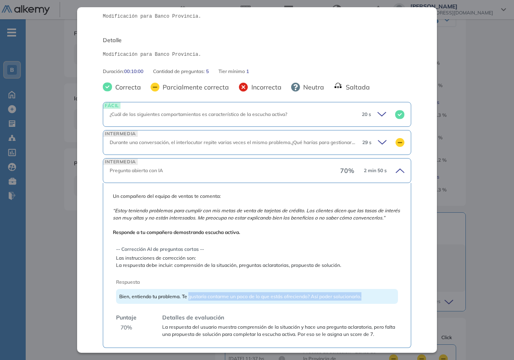
drag, startPoint x: 189, startPoint y: 305, endPoint x: 383, endPoint y: 308, distance: 193.7
click at [383, 304] on div "Bien, entiendo tu problema. Te gustaría contarme un poco de lo que estás ofreci…" at bounding box center [257, 296] width 282 height 15
click at [373, 304] on div "Bien, entiendo tu problema. Te gustaría contarme un poco de lo que estás ofreci…" at bounding box center [257, 296] width 282 height 15
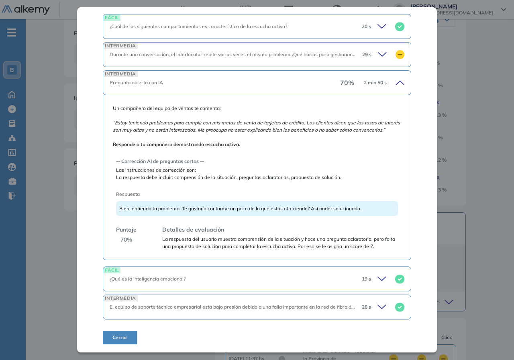
scroll to position [0, 0]
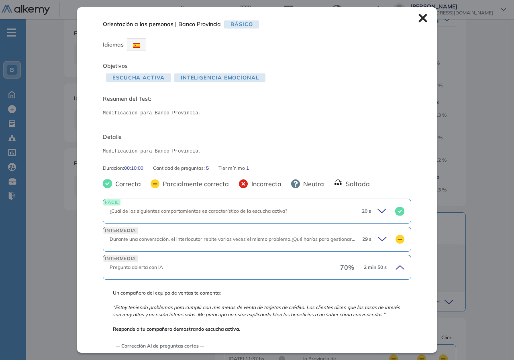
click at [378, 237] on icon at bounding box center [383, 239] width 11 height 11
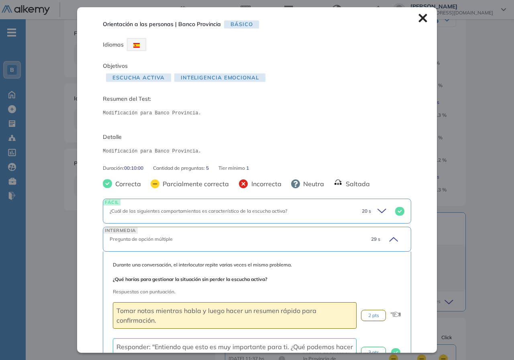
scroll to position [121, 0]
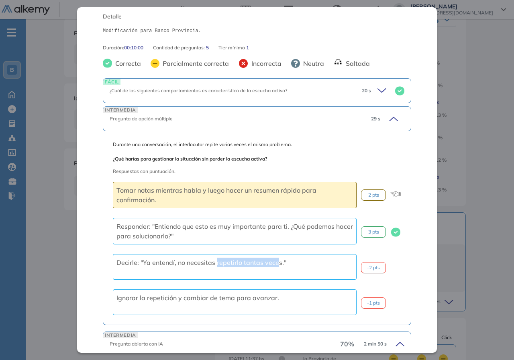
drag, startPoint x: 216, startPoint y: 265, endPoint x: 279, endPoint y: 271, distance: 63.3
click at [279, 272] on div "Decirle: "Ya entendí, no necesitas repetirlo tantas veces."" at bounding box center [235, 267] width 244 height 26
drag, startPoint x: 279, startPoint y: 270, endPoint x: 263, endPoint y: 253, distance: 23.6
click at [279, 269] on div "Decirle: "Ya entendí, no necesitas repetirlo tantas veces."" at bounding box center [235, 267] width 244 height 26
click at [270, 199] on div "Tomar notas mientras habla y luego hacer un resumen rápido para confirmación." at bounding box center [235, 195] width 244 height 27
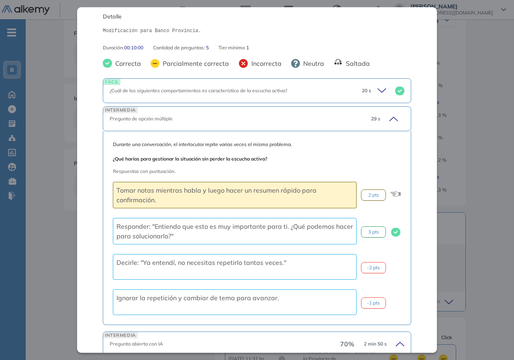
click at [269, 198] on div "Tomar notas mientras habla y luego hacer un resumen rápido para confirmación." at bounding box center [235, 195] width 244 height 27
drag, startPoint x: 268, startPoint y: 197, endPoint x: 266, endPoint y: 194, distance: 4.1
click at [268, 196] on div "Tomar notas mientras habla y luego hacer un resumen rápido para confirmación." at bounding box center [235, 195] width 244 height 27
click at [266, 193] on span "Tomar notas mientras habla y luego hacer un resumen rápido para confirmación." at bounding box center [217, 195] width 200 height 18
click at [267, 193] on span "Tomar notas mientras habla y luego hacer un resumen rápido para confirmación." at bounding box center [217, 195] width 200 height 18
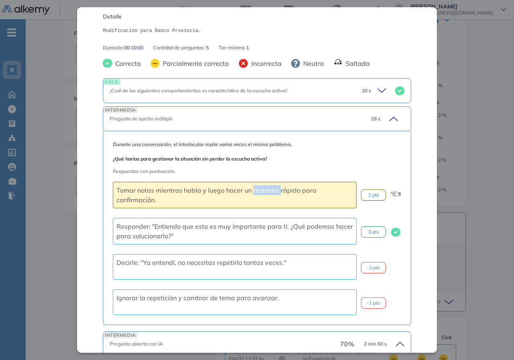
click at [267, 193] on span "Tomar notas mientras habla y luego hacer un resumen rápido para confirmación." at bounding box center [217, 195] width 200 height 18
click at [248, 226] on span "Responder: "Entiendo que esto es muy importante para ti. ¿Qué podemos hacer par…" at bounding box center [235, 232] width 237 height 18
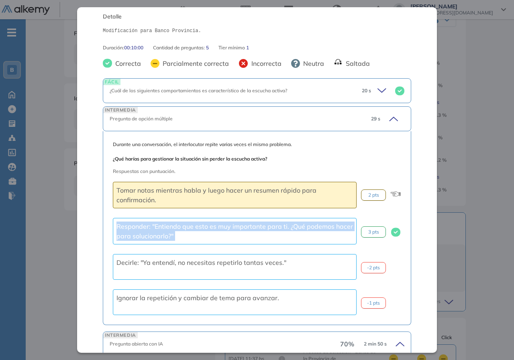
click at [248, 226] on span "Responder: "Entiendo que esto es muy importante para ti. ¿Qué podemos hacer par…" at bounding box center [235, 232] width 237 height 18
click at [190, 235] on span "Responder: "Entiendo que esto es muy importante para ti. ¿Qué podemos hacer par…" at bounding box center [235, 232] width 237 height 18
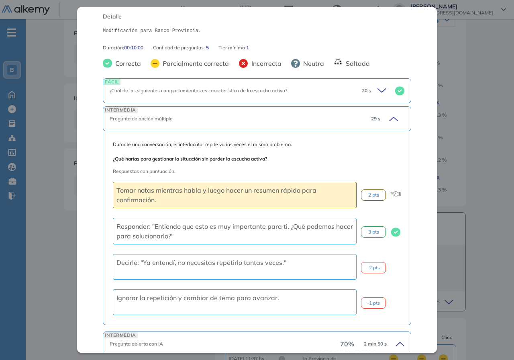
click at [190, 235] on span "Responder: "Entiendo que esto es muy importante para ti. ¿Qué podemos hacer par…" at bounding box center [235, 232] width 237 height 18
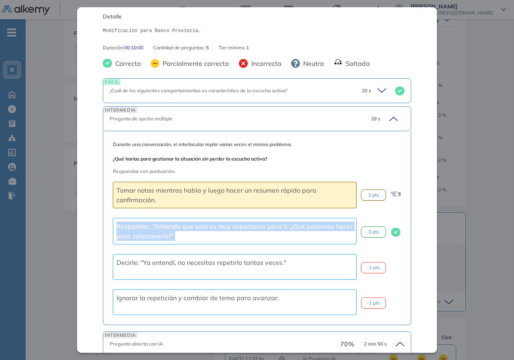
click at [190, 234] on span "Responder: "Entiendo que esto es muy importante para ti. ¿Qué podemos hacer par…" at bounding box center [235, 232] width 237 height 18
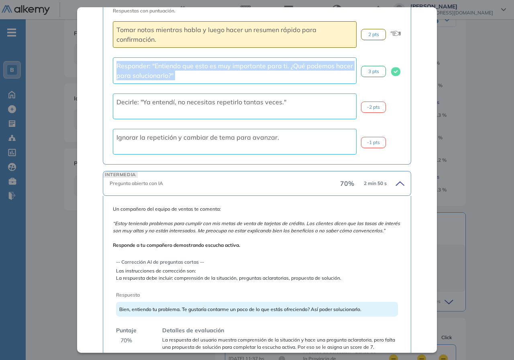
scroll to position [362, 0]
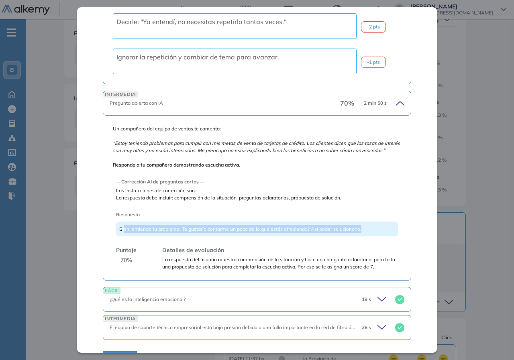
drag, startPoint x: 124, startPoint y: 236, endPoint x: 373, endPoint y: 234, distance: 248.7
click at [373, 234] on div "Bien, entiendo tu problema. Te gustaría contarme un poco de lo que estás ofreci…" at bounding box center [257, 229] width 282 height 15
click at [357, 270] on span "La respuesta del usuario muestra comprensión de la situación y hace una pregunt…" at bounding box center [280, 263] width 236 height 14
click at [356, 270] on span "La respuesta del usuario muestra comprensión de la situación y hace una pregunt…" at bounding box center [280, 263] width 236 height 14
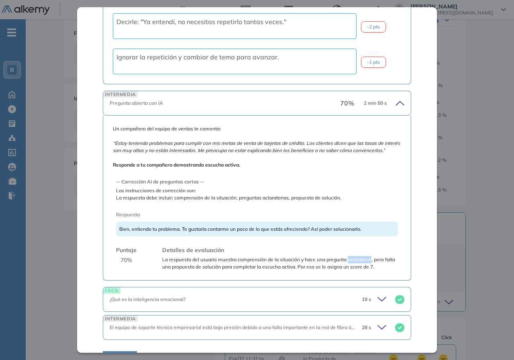
click at [356, 270] on span "La respuesta del usuario muestra comprensión de la situación y hace una pregunt…" at bounding box center [280, 263] width 236 height 14
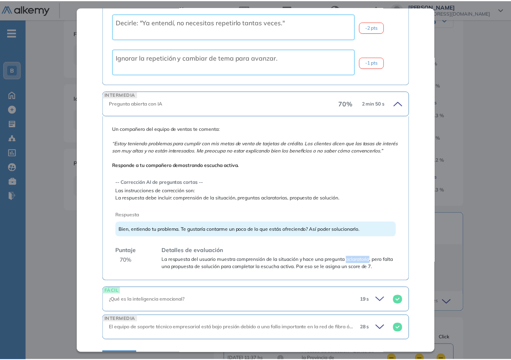
scroll to position [389, 0]
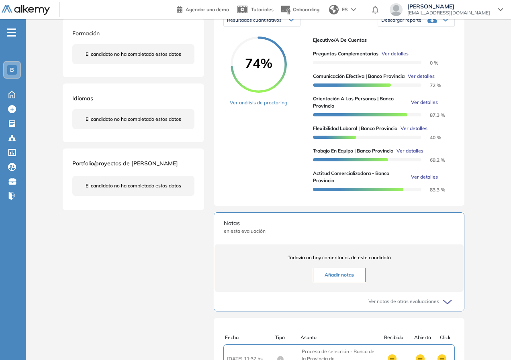
click at [469, 248] on div "Orientación a las personas | Banco Provincia Básico Idiomas Objetivos Escucha a…" at bounding box center [268, 156] width 418 height 529
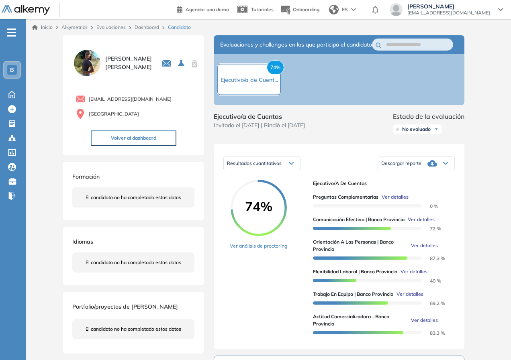
click at [86, 59] on img at bounding box center [87, 63] width 30 height 30
click at [92, 66] on img at bounding box center [87, 63] width 30 height 30
drag, startPoint x: 92, startPoint y: 66, endPoint x: 101, endPoint y: 44, distance: 24.2
click at [92, 63] on img at bounding box center [87, 63] width 30 height 30
click at [110, 26] on link "Evaluaciones" at bounding box center [110, 27] width 29 height 6
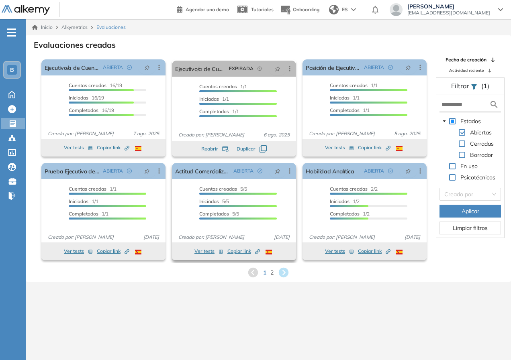
scroll to position [19, 0]
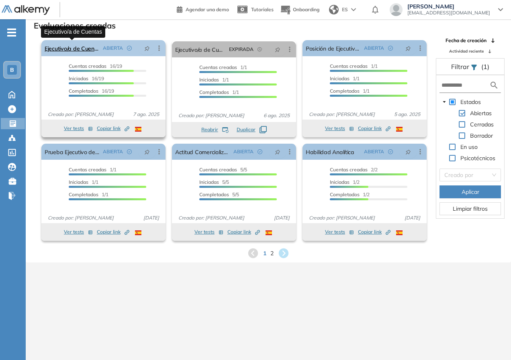
click at [86, 48] on link "Ejecutivo/a de Cuentas" at bounding box center [72, 48] width 55 height 16
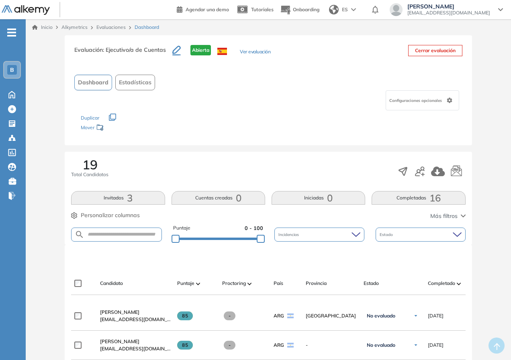
scroll to position [201, 0]
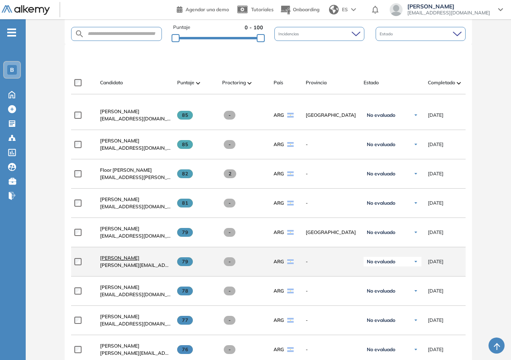
click at [133, 261] on span "[PERSON_NAME]" at bounding box center [119, 258] width 39 height 6
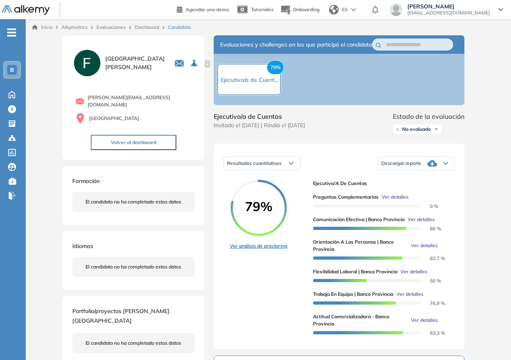
click at [274, 250] on div "79% Ver análisis de proctoring" at bounding box center [268, 260] width 77 height 160
click at [274, 250] on link "Ver análisis de proctoring" at bounding box center [258, 246] width 57 height 7
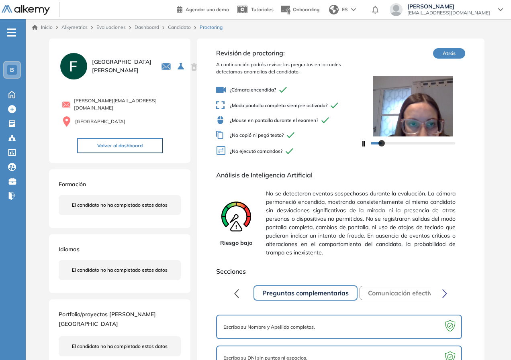
click at [154, 28] on link "Dashboard" at bounding box center [147, 27] width 25 height 6
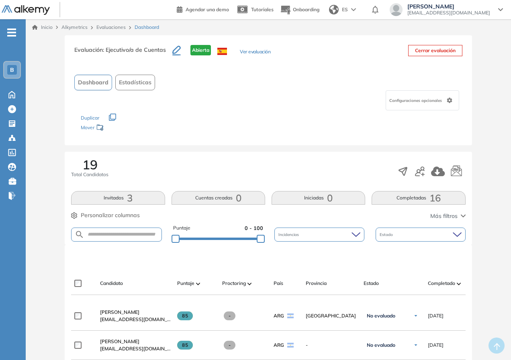
scroll to position [161, 0]
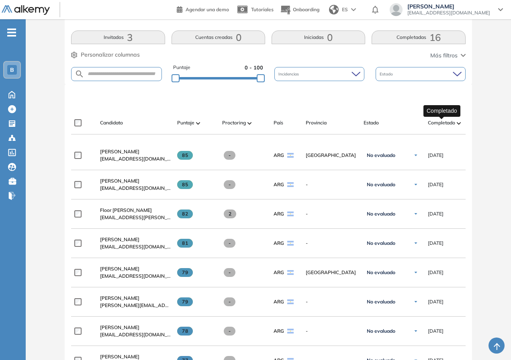
click at [443, 124] on span "Completado" at bounding box center [441, 122] width 27 height 7
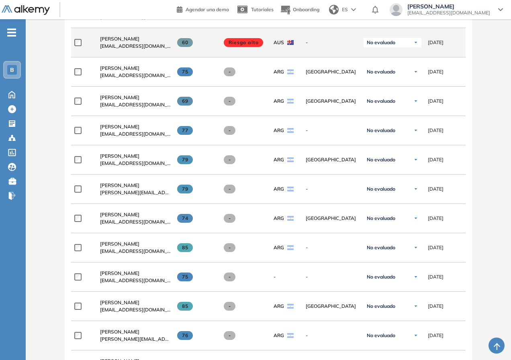
scroll to position [241, 0]
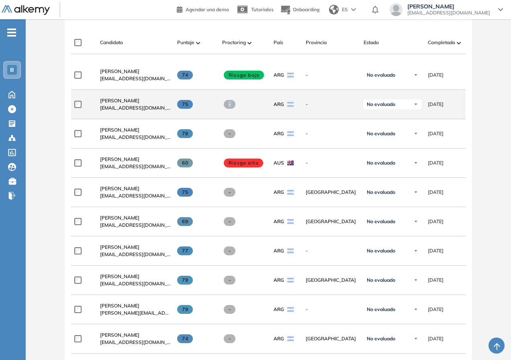
drag, startPoint x: 228, startPoint y: 111, endPoint x: 203, endPoint y: 110, distance: 25.3
click at [203, 110] on div "**********" at bounding box center [368, 104] width 595 height 29
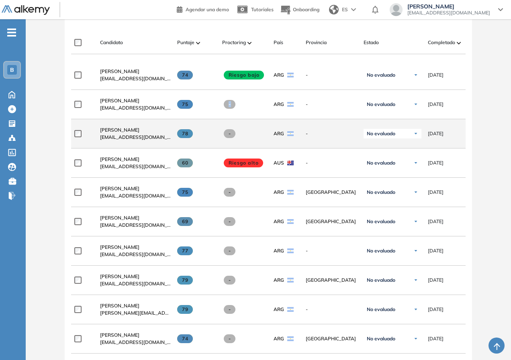
drag, startPoint x: 254, startPoint y: 137, endPoint x: 170, endPoint y: 132, distance: 83.7
click at [170, 132] on div "**********" at bounding box center [368, 133] width 595 height 29
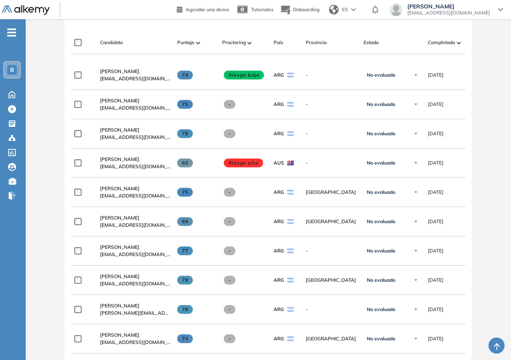
click at [49, 150] on div "Evaluación : Ejecutivo/a de Cuentas Abierta Ver evaluación Cerrar evaluación Da…" at bounding box center [268, 226] width 479 height 864
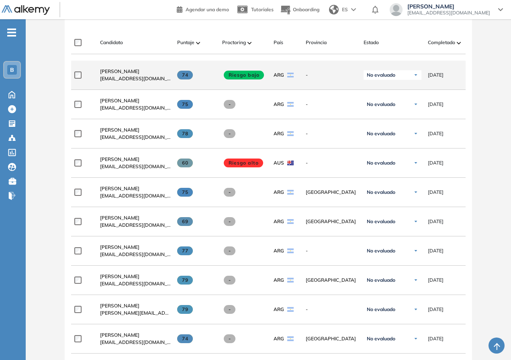
click at [183, 80] on span at bounding box center [185, 75] width 16 height 9
drag, startPoint x: 183, startPoint y: 78, endPoint x: 196, endPoint y: 78, distance: 12.9
click at [196, 78] on div "74" at bounding box center [196, 75] width 39 height 9
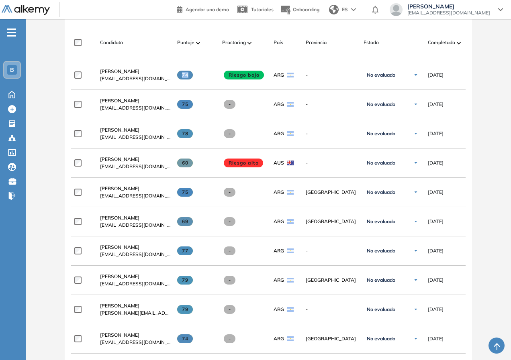
scroll to position [80, 0]
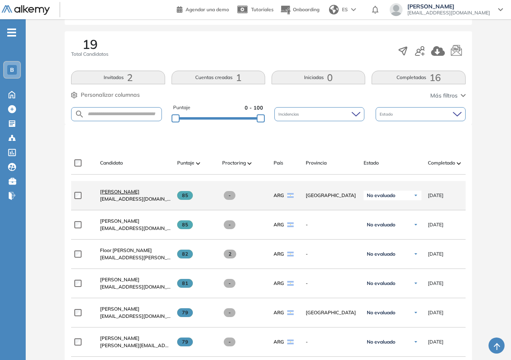
scroll to position [80, 0]
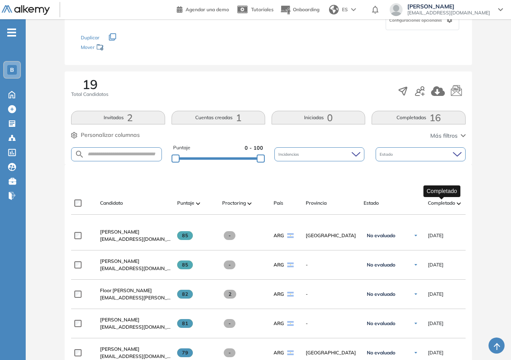
click at [442, 205] on span "Completado" at bounding box center [441, 203] width 27 height 7
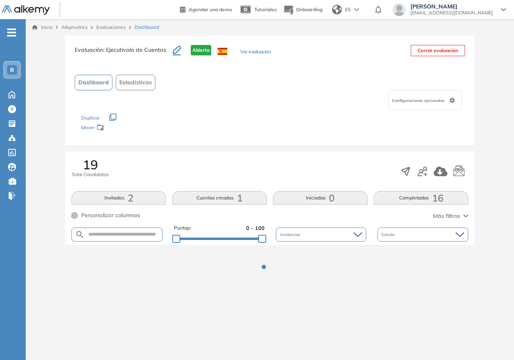
click at [440, 236] on div "Estado" at bounding box center [423, 235] width 91 height 14
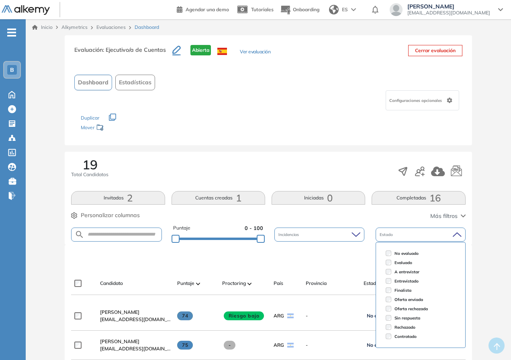
click at [461, 237] on icon at bounding box center [457, 234] width 9 height 5
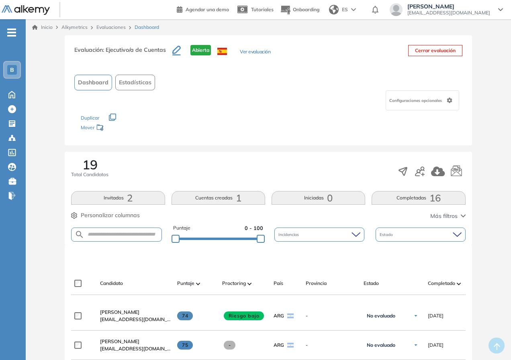
drag, startPoint x: 149, startPoint y: 25, endPoint x: 131, endPoint y: 31, distance: 19.1
click at [149, 25] on span "Dashboard" at bounding box center [147, 27] width 25 height 7
click at [115, 27] on link "Evaluaciones" at bounding box center [110, 27] width 29 height 6
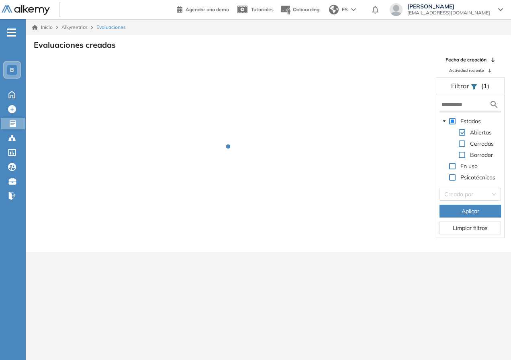
scroll to position [19, 0]
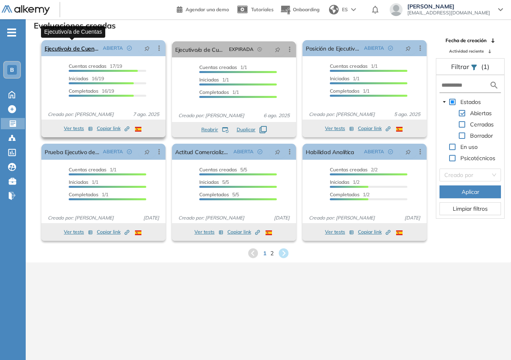
click at [82, 47] on link "Ejecutivo/a de Cuentas" at bounding box center [72, 48] width 55 height 16
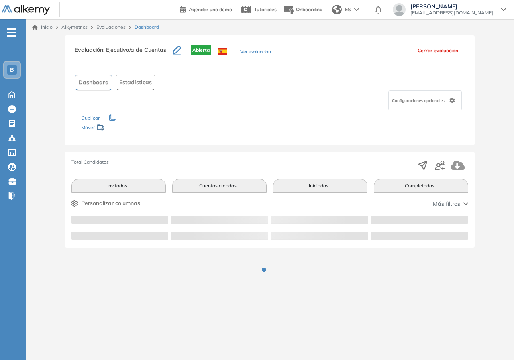
click at [460, 202] on div "Total Candidatos Invitados Cuentas creadas Iniciadas Completadas Personalizar c…" at bounding box center [270, 200] width 410 height 96
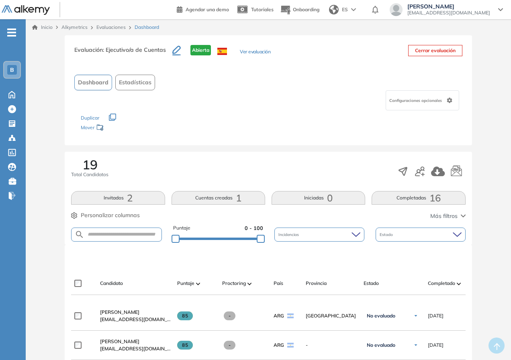
scroll to position [40, 0]
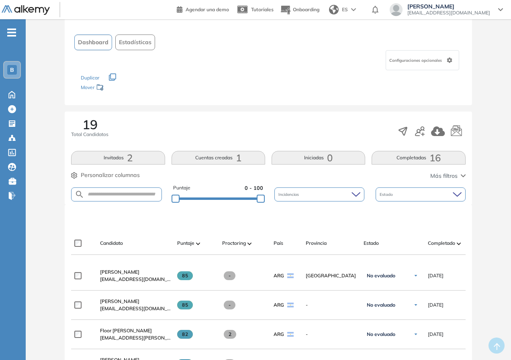
click at [450, 177] on span "Más filtros" at bounding box center [443, 176] width 27 height 8
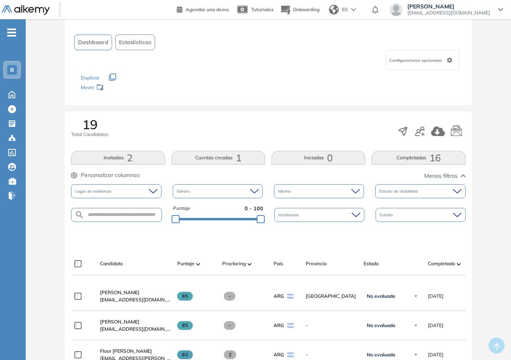
click at [450, 177] on span "Menos filtros" at bounding box center [440, 176] width 33 height 8
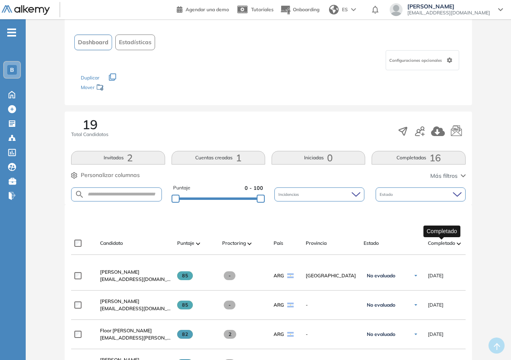
click at [448, 241] on span "Completado" at bounding box center [441, 243] width 27 height 7
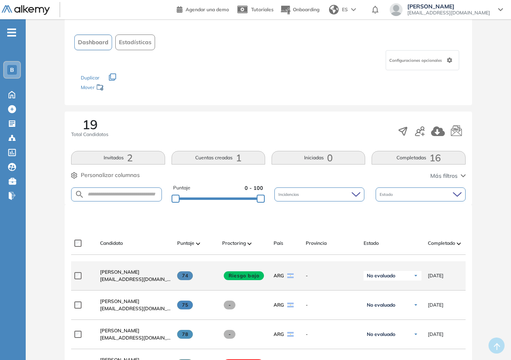
scroll to position [201, 0]
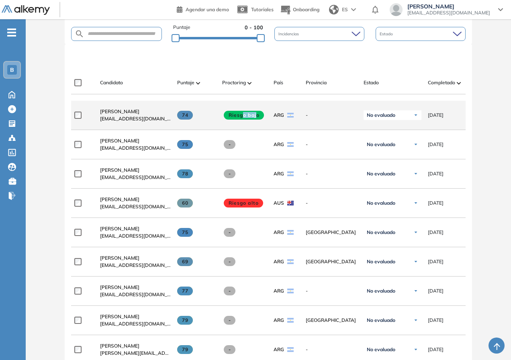
drag, startPoint x: 243, startPoint y: 117, endPoint x: 256, endPoint y: 117, distance: 12.9
click at [256, 117] on span "Riesgo bajo" at bounding box center [244, 115] width 40 height 9
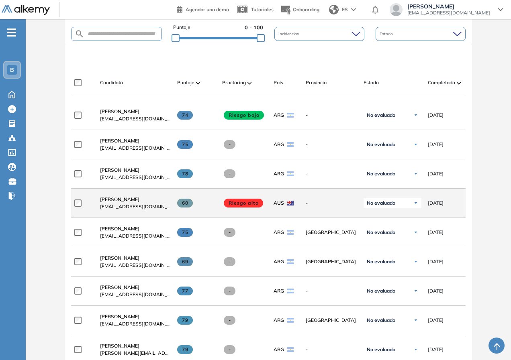
drag, startPoint x: 237, startPoint y: 203, endPoint x: 262, endPoint y: 206, distance: 24.7
click at [262, 206] on span at bounding box center [243, 203] width 39 height 9
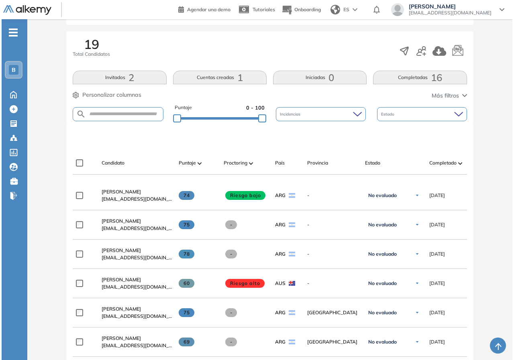
scroll to position [0, 0]
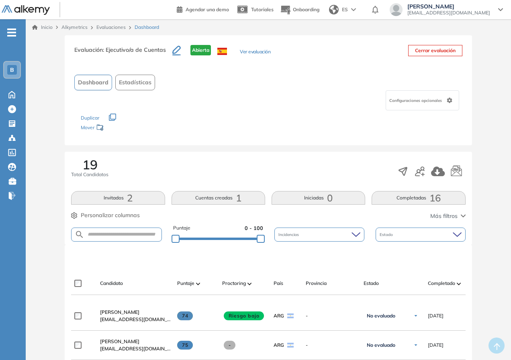
click at [143, 27] on span "Dashboard" at bounding box center [147, 27] width 25 height 7
click at [111, 26] on link "Evaluaciones" at bounding box center [110, 27] width 29 height 6
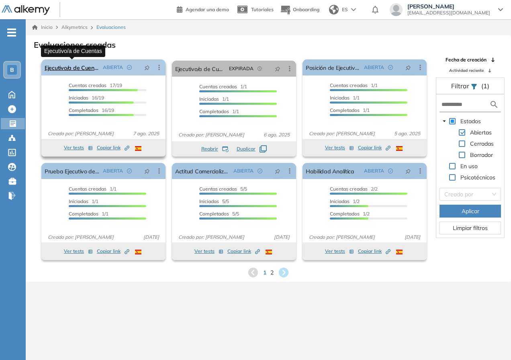
click at [75, 63] on link "Ejecutivo/a de Cuentas" at bounding box center [72, 67] width 55 height 16
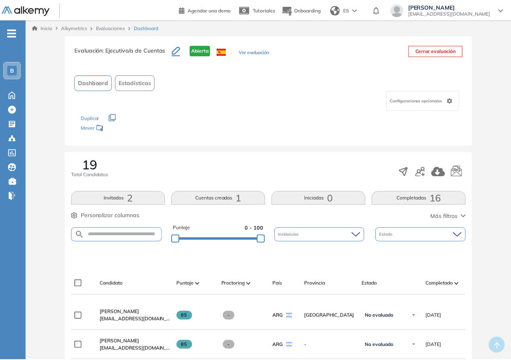
scroll to position [161, 0]
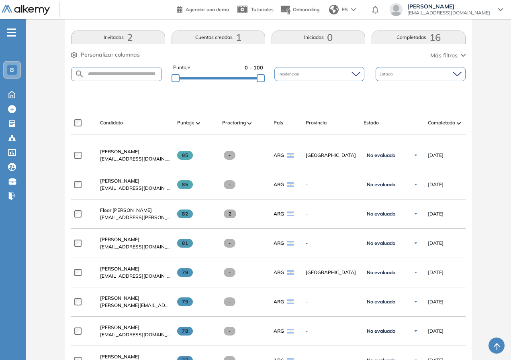
click at [436, 118] on div "Completado" at bounding box center [450, 123] width 45 height 10
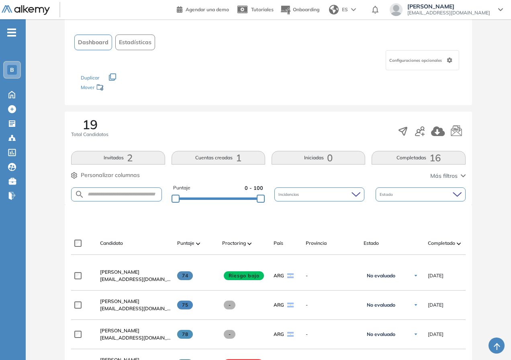
scroll to position [121, 0]
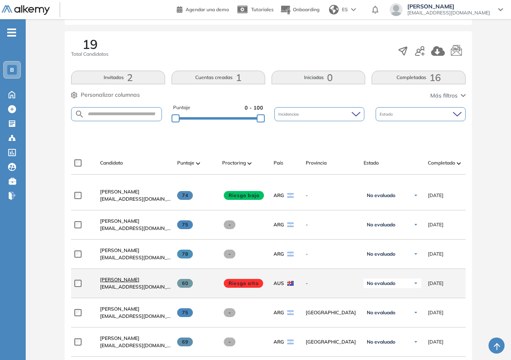
click at [115, 283] on span "Guillermina Sueldo" at bounding box center [119, 280] width 39 height 6
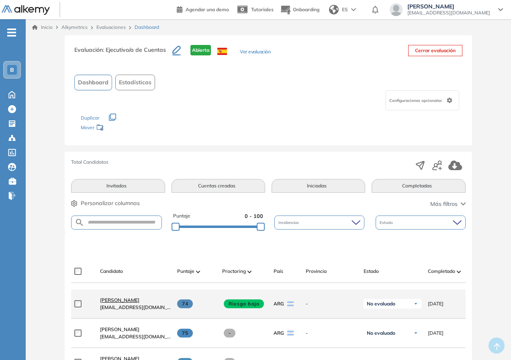
scroll to position [80, 0]
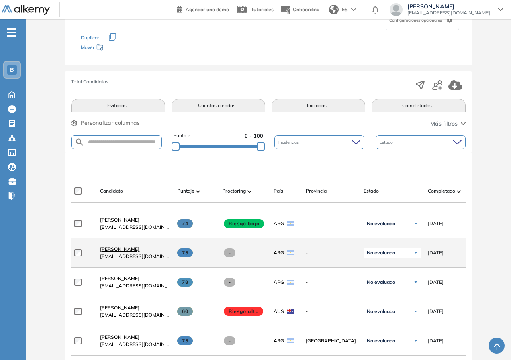
click at [115, 252] on span "[PERSON_NAME]" at bounding box center [119, 249] width 39 height 6
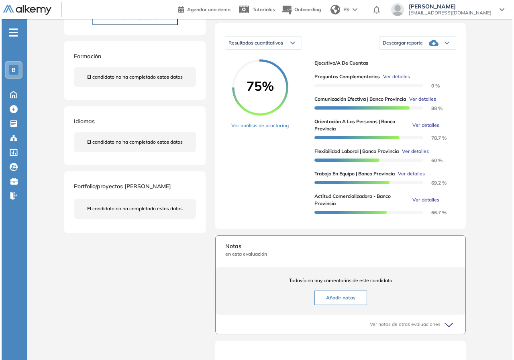
scroll to position [161, 0]
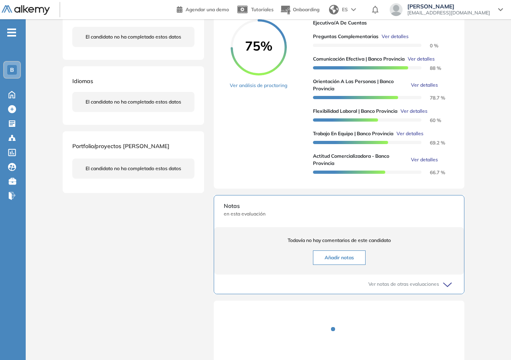
click at [420, 63] on span "Ver detalles" at bounding box center [421, 58] width 27 height 7
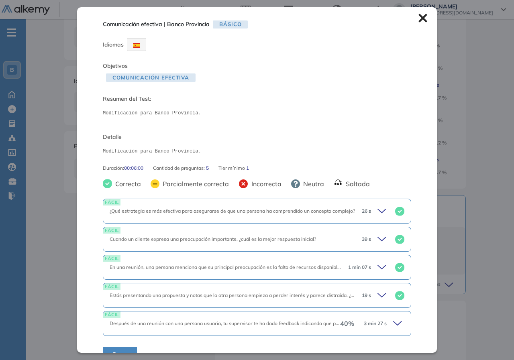
scroll to position [16, 0]
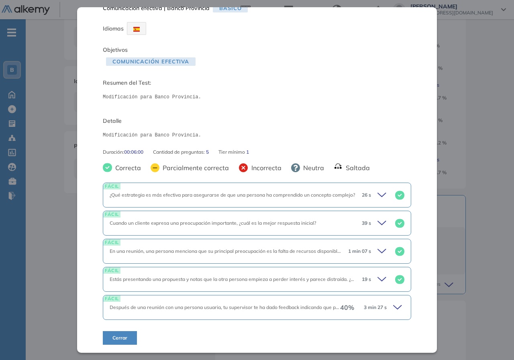
click at [372, 311] on span "3 min 27 s" at bounding box center [375, 307] width 23 height 7
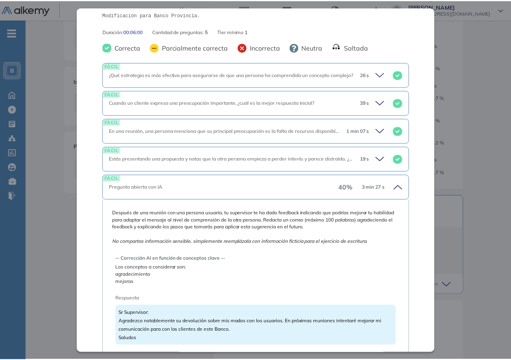
scroll to position [231, 0]
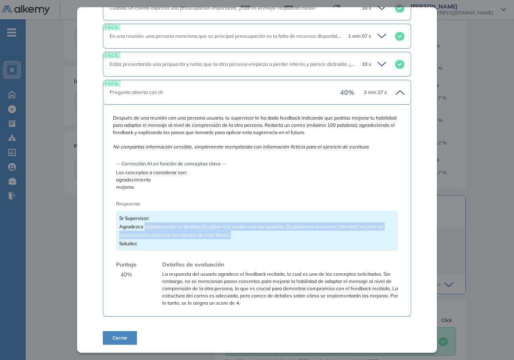
drag, startPoint x: 190, startPoint y: 232, endPoint x: 246, endPoint y: 237, distance: 56.5
click at [246, 237] on div "Sr Supervisor: Agradezco notablemente su devolución sobre mis modos con los usu…" at bounding box center [257, 231] width 282 height 40
drag, startPoint x: 246, startPoint y: 237, endPoint x: 246, endPoint y: 232, distance: 5.2
click at [246, 232] on div "Sr Supervisor: Agradezco notablemente su devolución sobre mis modos con los usu…" at bounding box center [257, 231] width 282 height 40
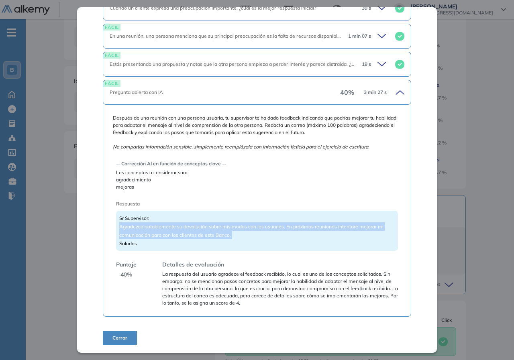
click at [271, 234] on div "Sr Supervisor: Agradezco notablemente su devolución sobre mis modos con los usu…" at bounding box center [257, 231] width 282 height 40
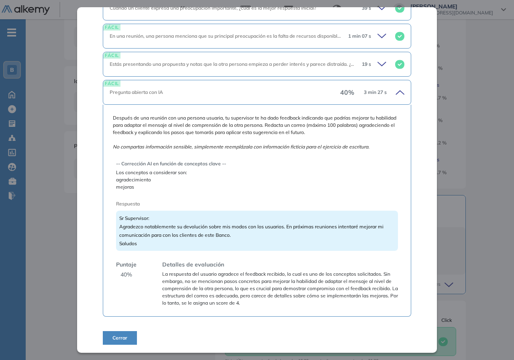
click at [328, 244] on div "Sr Supervisor: Agradezco notablemente su devolución sobre mis modos con los usu…" at bounding box center [257, 231] width 282 height 40
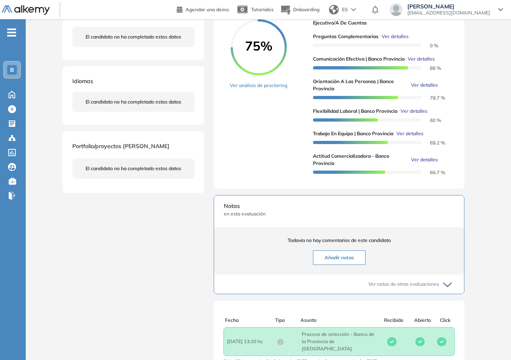
click at [463, 206] on div "Comunicación efectiva | Banco Provincia Básico Idiomas Objetivos Comunicación e…" at bounding box center [268, 139] width 418 height 529
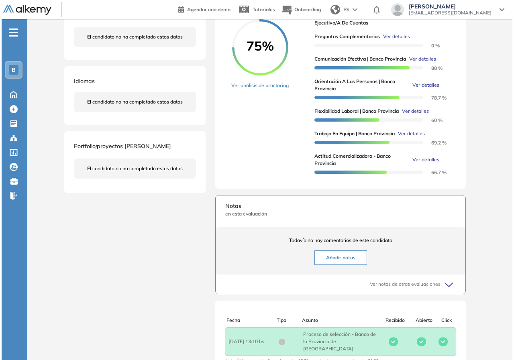
scroll to position [121, 0]
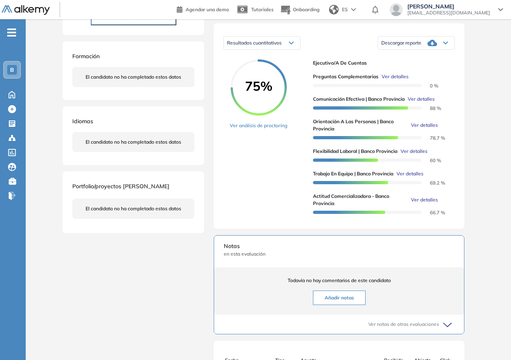
click at [429, 129] on span "Ver detalles" at bounding box center [424, 125] width 27 height 7
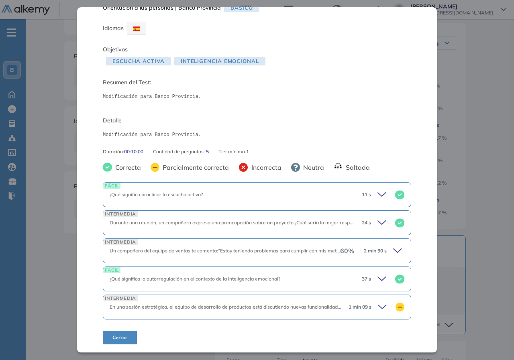
scroll to position [16, 0]
click at [375, 250] on span "2 min 30 s" at bounding box center [375, 251] width 23 height 7
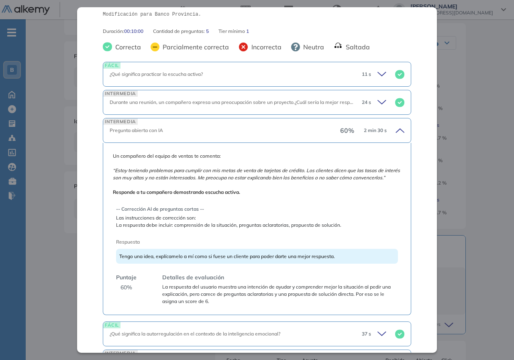
scroll to position [177, 0]
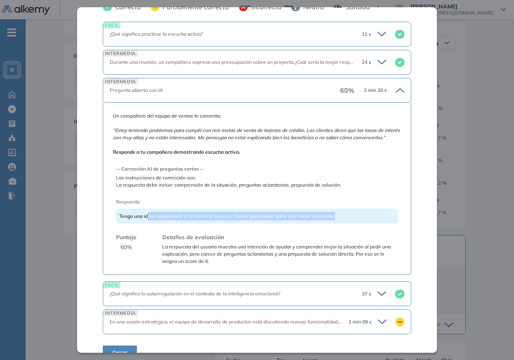
drag, startPoint x: 147, startPoint y: 223, endPoint x: 338, endPoint y: 224, distance: 190.9
click at [338, 224] on div "Tengo una idea, explícamelo a mí como si fuese un cliente para poder darte una …" at bounding box center [257, 216] width 282 height 15
click at [289, 219] on span "Tengo una idea, explícamelo a mí como si fuese un cliente para poder darte una …" at bounding box center [227, 216] width 216 height 6
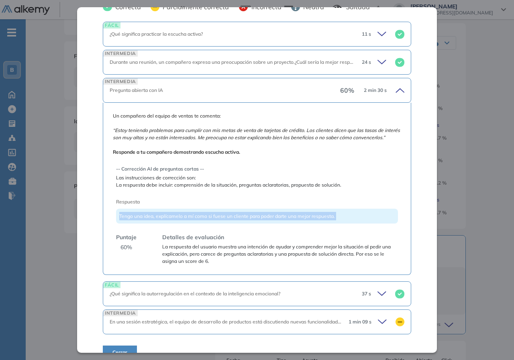
click at [289, 219] on span "Tengo una idea, explícamelo a mí como si fuese un cliente para poder darte una …" at bounding box center [227, 216] width 216 height 6
click at [345, 224] on div "Tengo una idea, explícamelo a mí como si fuese un cliente para poder darte una …" at bounding box center [257, 216] width 282 height 15
drag, startPoint x: 346, startPoint y: 224, endPoint x: 102, endPoint y: 219, distance: 243.6
click at [103, 219] on div "Un compañero del equipo de ventas te comenta: “Estoy teniendo problemas para cu…" at bounding box center [257, 189] width 309 height 172
click at [330, 219] on span "Tengo una idea, explícamelo a mí como si fuese un cliente para poder darte una …" at bounding box center [227, 216] width 216 height 6
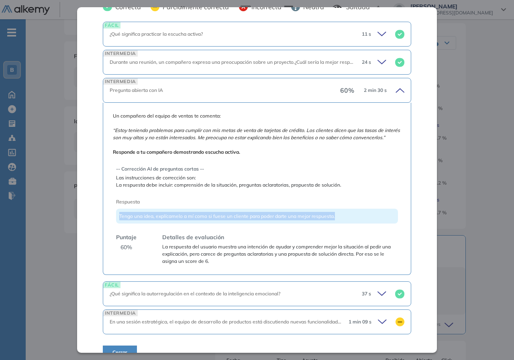
drag, startPoint x: 348, startPoint y: 223, endPoint x: 31, endPoint y: 230, distance: 317.9
click at [34, 221] on div "Orientación a las personas | Banco Provincia Básico Idiomas Objetivos Escucha a…" at bounding box center [257, 180] width 514 height 360
click at [284, 181] on div "-- Corrección AI de preguntas cortas -- Las instrucciones de corrección son: La…" at bounding box center [257, 177] width 282 height 23
drag, startPoint x: 357, startPoint y: 225, endPoint x: 66, endPoint y: 223, distance: 291.3
click at [66, 223] on div "Orientación a las personas | Banco Provincia Básico Idiomas Objetivos Escucha a…" at bounding box center [257, 180] width 514 height 360
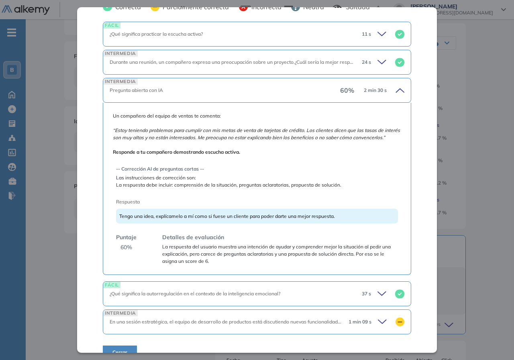
click at [182, 259] on span "La respuesta del usuario muestra una intención de ayudar y comprender mejor la …" at bounding box center [280, 255] width 236 height 22
drag, startPoint x: 121, startPoint y: 222, endPoint x: 378, endPoint y: 219, distance: 257.2
click at [378, 219] on div "Tengo una idea, explícamelo a mí como si fuese un cliente para poder darte una …" at bounding box center [257, 216] width 282 height 15
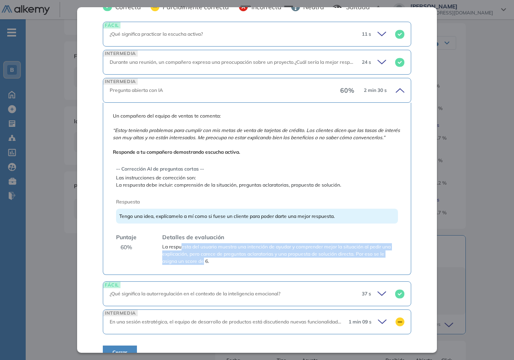
drag, startPoint x: 181, startPoint y: 254, endPoint x: 204, endPoint y: 274, distance: 30.3
click at [204, 274] on div "Un compañero del equipo de ventas te comenta: “Estoy teniendo problemas para cu…" at bounding box center [257, 189] width 309 height 172
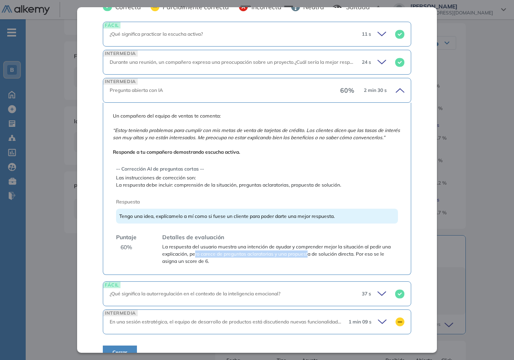
drag, startPoint x: 195, startPoint y: 264, endPoint x: 309, endPoint y: 264, distance: 113.7
click at [309, 264] on span "La respuesta del usuario muestra una intención de ayudar y comprender mejor la …" at bounding box center [280, 255] width 236 height 22
drag, startPoint x: 213, startPoint y: 264, endPoint x: 316, endPoint y: 265, distance: 103.3
click at [316, 265] on span "La respuesta del usuario muestra una intención de ayudar y comprender mejor la …" at bounding box center [280, 255] width 236 height 22
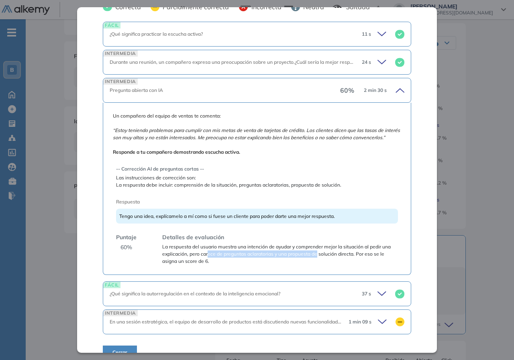
click at [317, 265] on span "La respuesta del usuario muestra una intención de ayudar y comprender mejor la …" at bounding box center [280, 255] width 236 height 22
click at [262, 263] on span "La respuesta del usuario muestra una intención de ayudar y comprender mejor la …" at bounding box center [280, 255] width 236 height 22
drag, startPoint x: 261, startPoint y: 261, endPoint x: 354, endPoint y: 261, distance: 92.8
click at [354, 261] on span "La respuesta del usuario muestra una intención de ayudar y comprender mejor la …" at bounding box center [280, 255] width 236 height 22
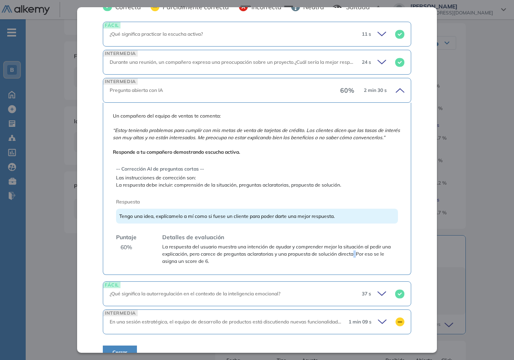
click at [354, 261] on span "La respuesta del usuario muestra una intención de ayudar y comprender mejor la …" at bounding box center [280, 255] width 236 height 22
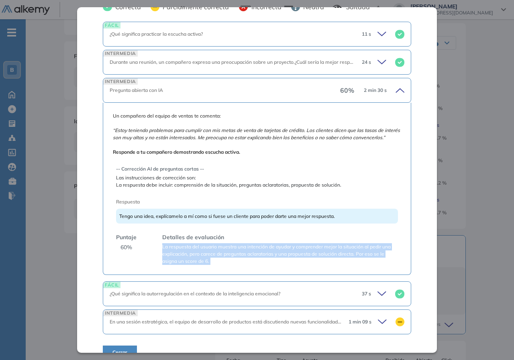
click at [354, 261] on span "La respuesta del usuario muestra una intención de ayudar y comprender mejor la …" at bounding box center [280, 255] width 236 height 22
click at [169, 261] on span "La respuesta del usuario muestra una intención de ayudar y comprender mejor la …" at bounding box center [280, 255] width 236 height 22
drag, startPoint x: 175, startPoint y: 252, endPoint x: 334, endPoint y: 259, distance: 158.5
click at [334, 259] on span "La respuesta del usuario muestra una intención de ayudar y comprender mejor la …" at bounding box center [280, 255] width 236 height 22
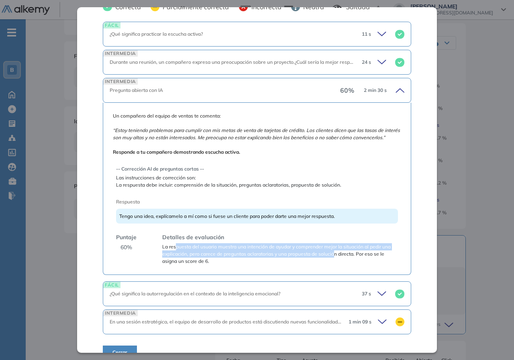
click at [216, 258] on span "La respuesta del usuario muestra una intención de ayudar y comprender mejor la …" at bounding box center [280, 255] width 236 height 22
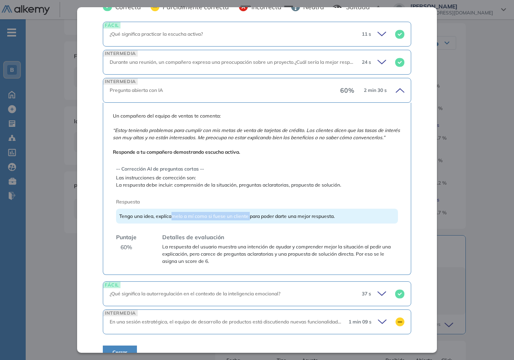
drag, startPoint x: 171, startPoint y: 223, endPoint x: 249, endPoint y: 227, distance: 78.5
click at [249, 224] on div "Tengo una idea, explícamelo a mí como si fuese un cliente para poder darte una …" at bounding box center [257, 216] width 282 height 15
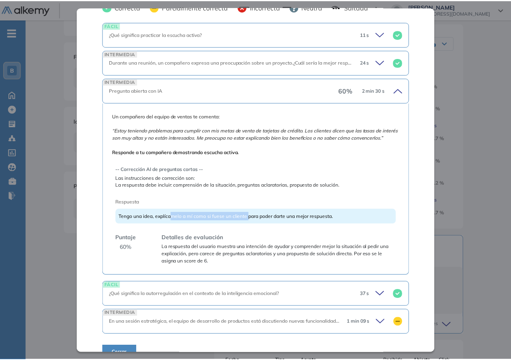
scroll to position [199, 0]
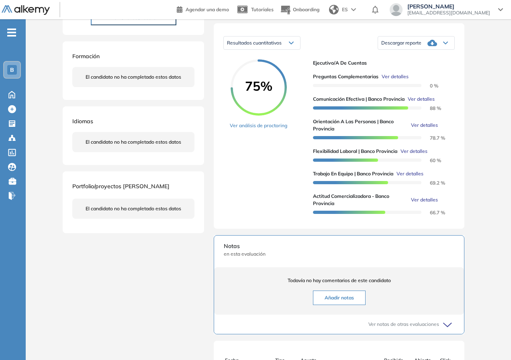
click at [57, 244] on div "Inicio Alkymetrics Evaluaciones Dashboard Candidato Orientación a las personas …" at bounding box center [268, 181] width 485 height 564
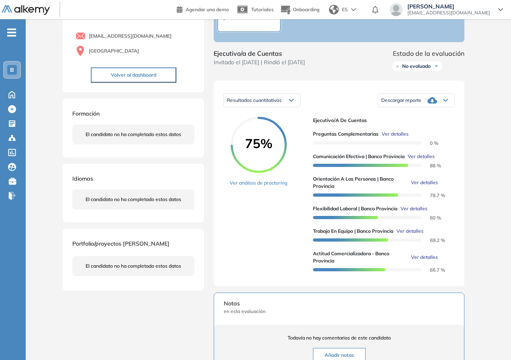
scroll to position [0, 0]
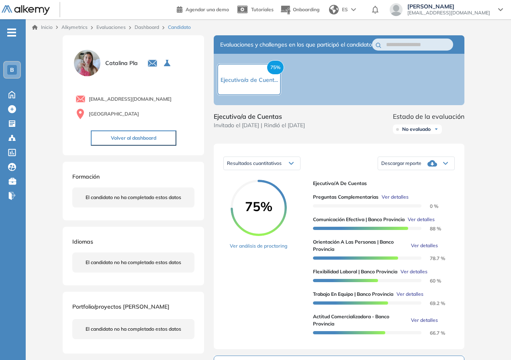
click at [142, 28] on link "Dashboard" at bounding box center [147, 27] width 25 height 6
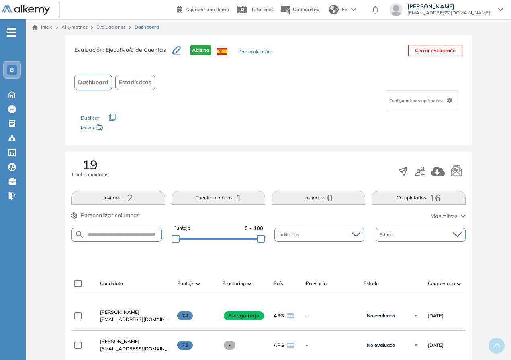
click at [115, 27] on link "Evaluaciones" at bounding box center [110, 27] width 29 height 6
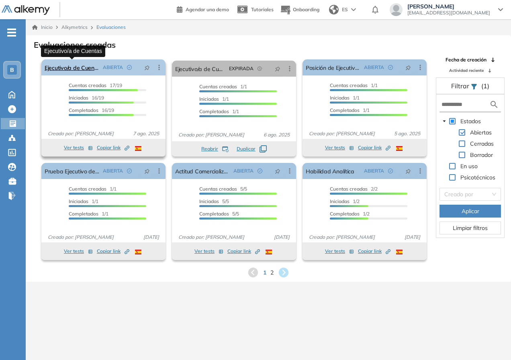
click at [82, 68] on link "Ejecutivo/a de Cuentas" at bounding box center [72, 67] width 55 height 16
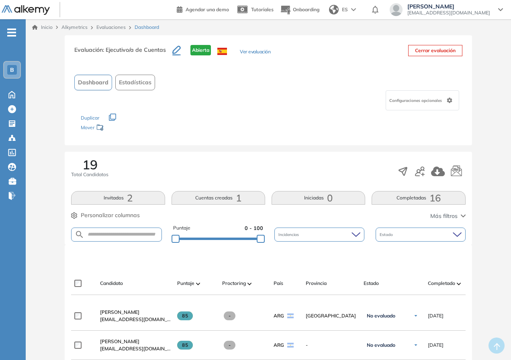
click at [461, 215] on icon "button" at bounding box center [463, 216] width 5 height 3
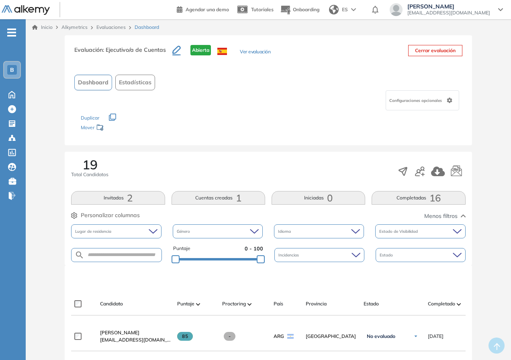
drag, startPoint x: 476, startPoint y: 210, endPoint x: 468, endPoint y: 217, distance: 10.5
click at [467, 217] on div "19 Total Candidatos Invitados 2 Cuentas creadas 1 Iniciadas 0 Completadas 16 Pe…" at bounding box center [268, 209] width 407 height 114
click at [460, 217] on button "Menos filtros" at bounding box center [444, 216] width 41 height 8
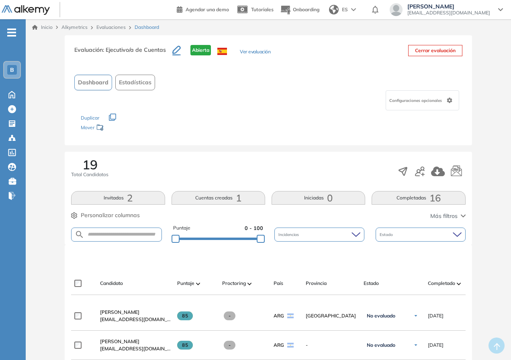
scroll to position [40, 0]
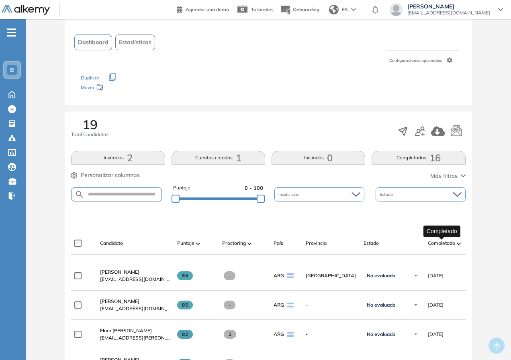
click at [451, 243] on span "Completado" at bounding box center [441, 243] width 27 height 7
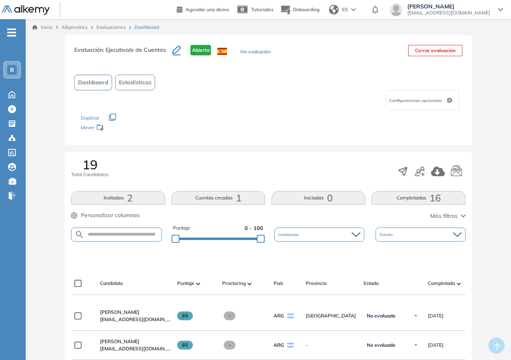
scroll to position [161, 0]
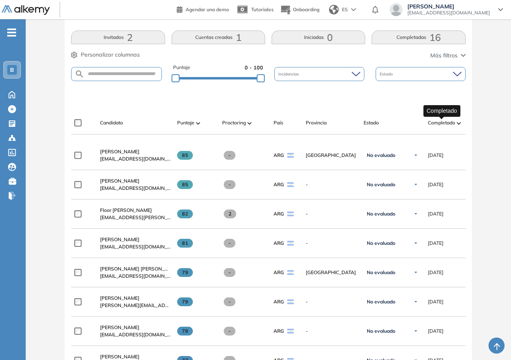
click at [443, 123] on span "Completado" at bounding box center [441, 122] width 27 height 7
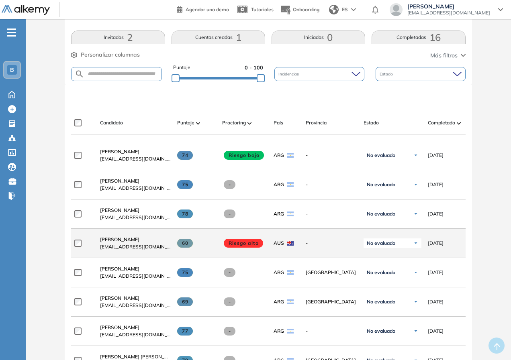
scroll to position [0, 0]
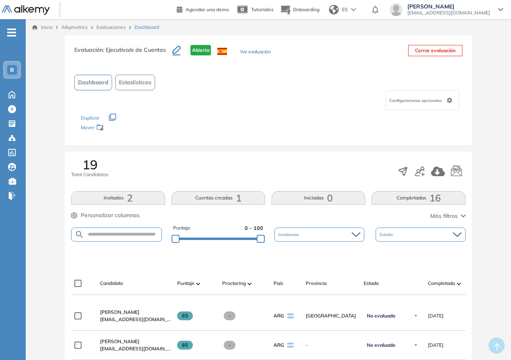
click at [445, 219] on span "Más filtros" at bounding box center [443, 216] width 27 height 8
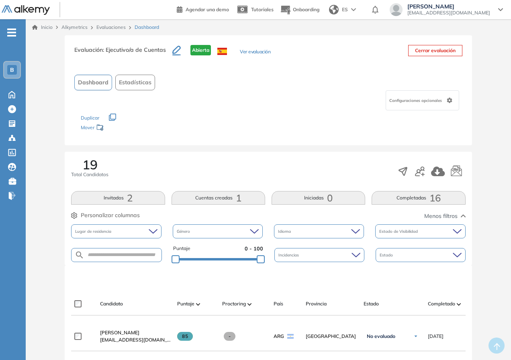
click at [457, 218] on span "Menos filtros" at bounding box center [440, 216] width 33 height 8
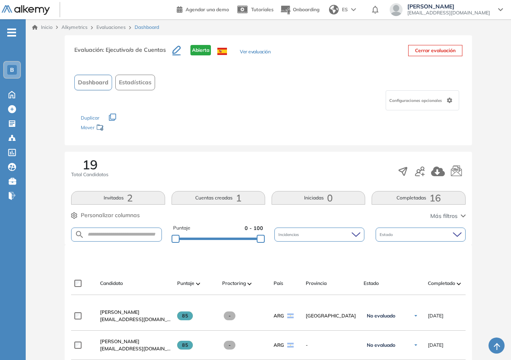
scroll to position [80, 0]
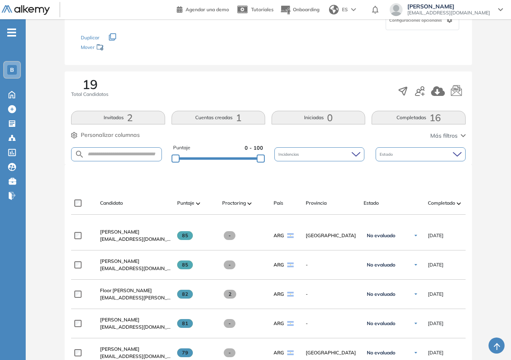
click at [450, 206] on span "Completado" at bounding box center [441, 203] width 27 height 7
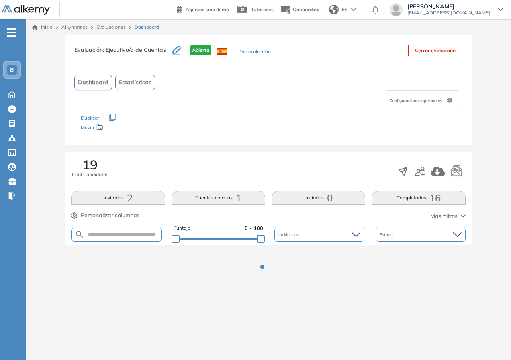
scroll to position [0, 0]
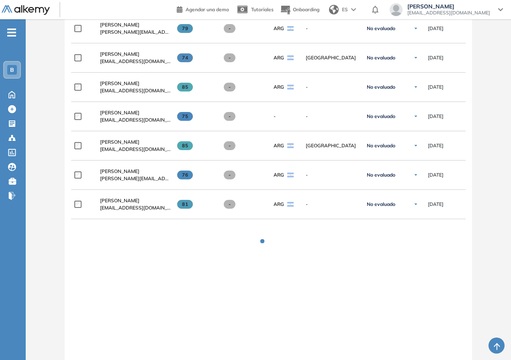
scroll to position [602, 0]
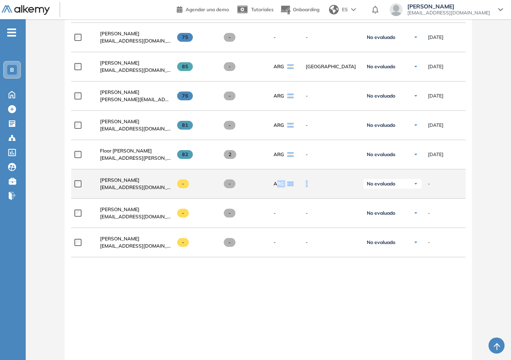
drag, startPoint x: 278, startPoint y: 185, endPoint x: 341, endPoint y: 185, distance: 63.1
click at [341, 185] on div "**********" at bounding box center [368, 184] width 595 height 29
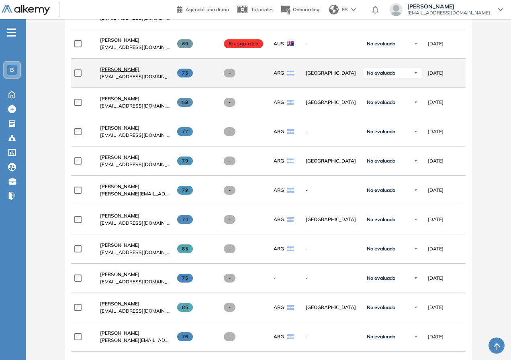
scroll to position [200, 0]
